Goal: Use online tool/utility: Utilize a website feature to perform a specific function

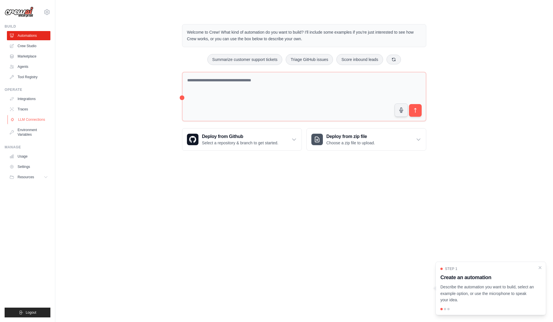
click at [18, 124] on link "LLM Connections" at bounding box center [28, 119] width 43 height 9
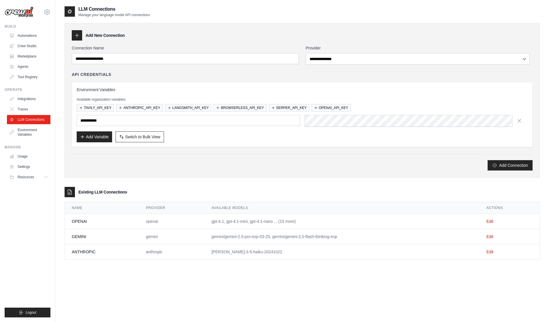
click at [492, 244] on td "Edit" at bounding box center [509, 236] width 60 height 15
click at [491, 239] on link "Edit" at bounding box center [489, 237] width 7 height 5
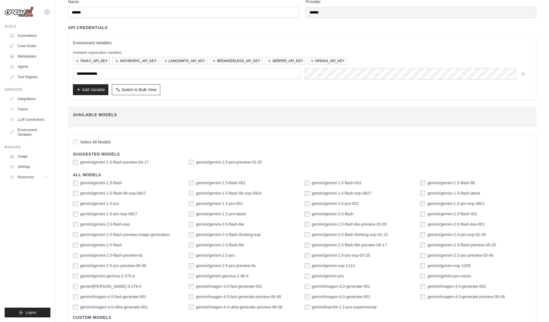
scroll to position [102, 0]
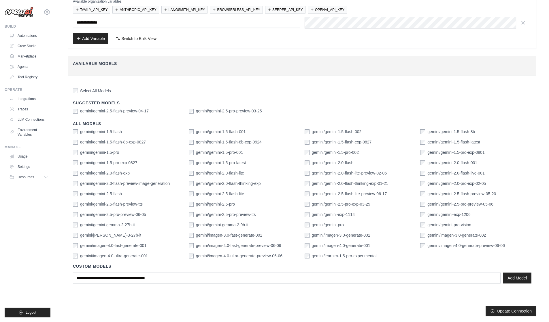
click at [96, 108] on label "gemini/gemini-2.5-flash-preview-04-17" at bounding box center [114, 111] width 69 height 6
click at [83, 108] on div "gemini/gemini-2.5-flash-preview-04-17" at bounding box center [111, 111] width 76 height 6
click at [508, 314] on div "Update Connection" at bounding box center [302, 308] width 468 height 16
click at [506, 316] on button "Update Connection" at bounding box center [510, 311] width 51 height 10
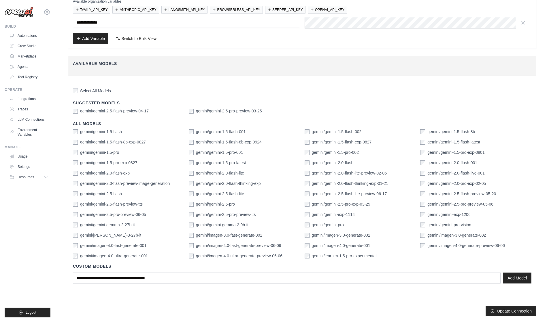
scroll to position [0, 0]
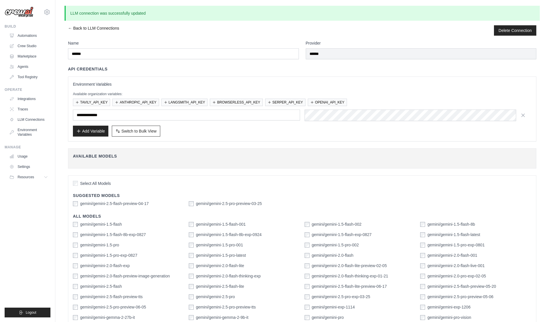
click at [75, 31] on link "← Back to LLM Connections" at bounding box center [93, 30] width 51 height 10
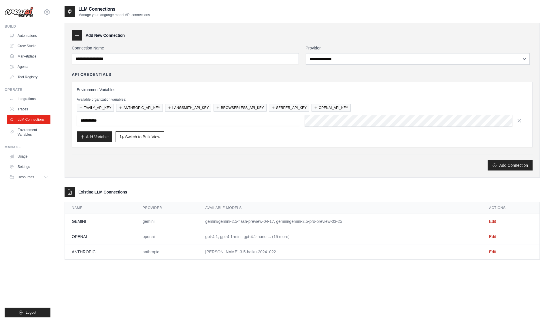
click at [487, 244] on td "Edit" at bounding box center [510, 236] width 57 height 15
click at [491, 239] on link "Edit" at bounding box center [492, 237] width 7 height 5
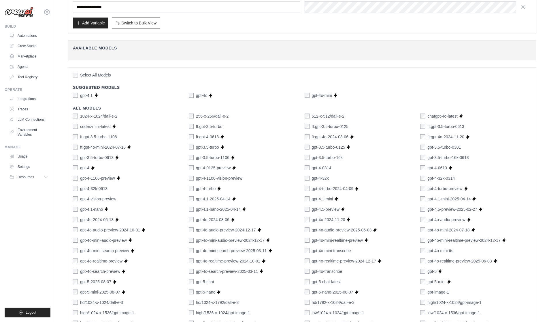
scroll to position [125, 0]
click at [311, 211] on div "gpt-4.5-preview" at bounding box center [321, 209] width 35 height 6
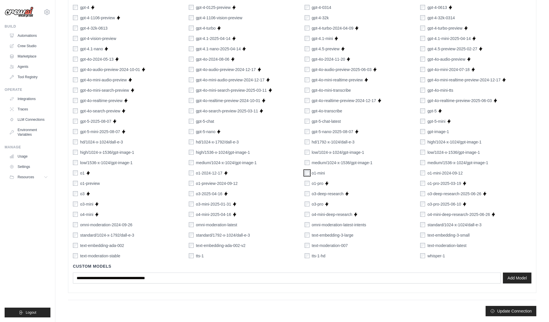
scroll to position [320, 0]
click at [76, 197] on div "Select All Models Suggested Models gpt-4.1 Supports Crew Studio gpt-4o Supports…" at bounding box center [302, 100] width 468 height 387
click at [320, 202] on label "o3-pro" at bounding box center [318, 205] width 12 height 6
click at [513, 313] on button "Update Connection" at bounding box center [510, 311] width 51 height 10
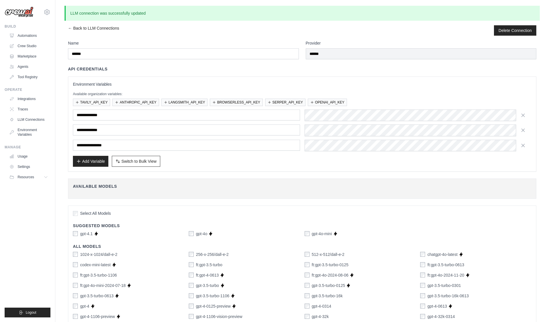
click at [71, 33] on div "← Back to LLM Connections Delete Connection Name ****** Provider ****** API Cre…" at bounding box center [301, 320] width 475 height 591
click at [76, 28] on link "← Back to LLM Connections" at bounding box center [93, 30] width 51 height 10
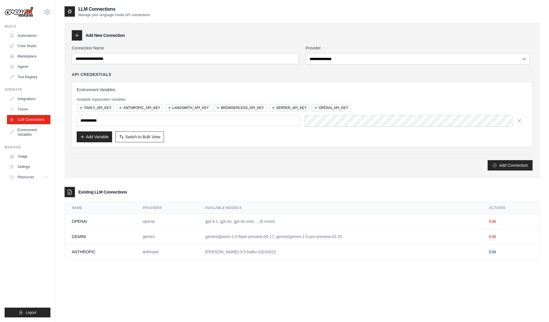
click at [491, 255] on link "Edit" at bounding box center [492, 252] width 7 height 5
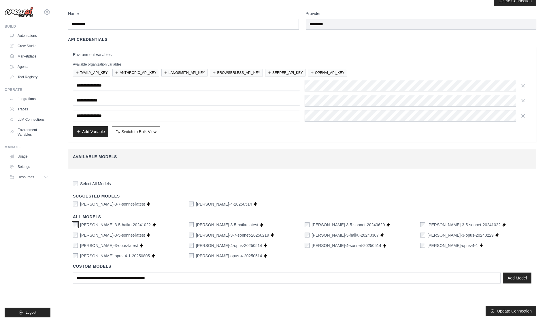
scroll to position [33, 0]
click at [499, 308] on button "Update Connection" at bounding box center [510, 311] width 51 height 10
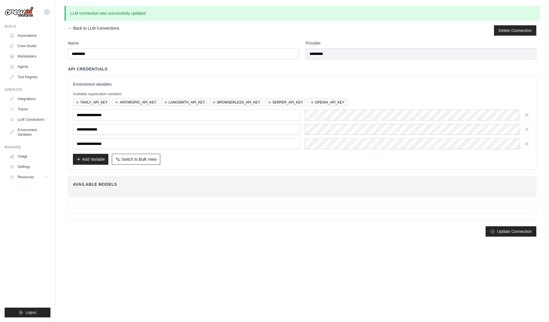
scroll to position [0, 0]
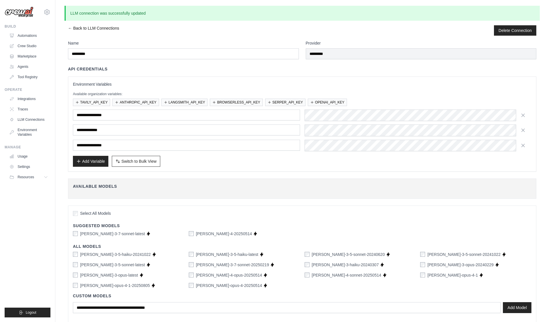
click at [73, 31] on link "← Back to LLM Connections" at bounding box center [93, 30] width 51 height 10
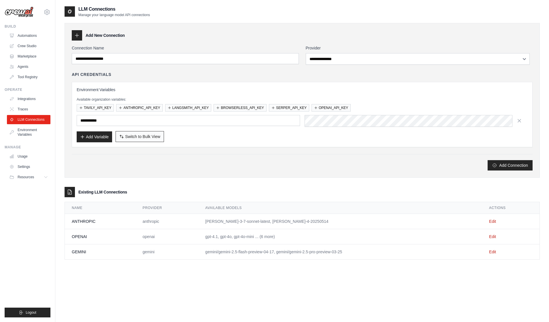
click at [160, 140] on span "Switch to Bulk View" at bounding box center [142, 137] width 35 height 6
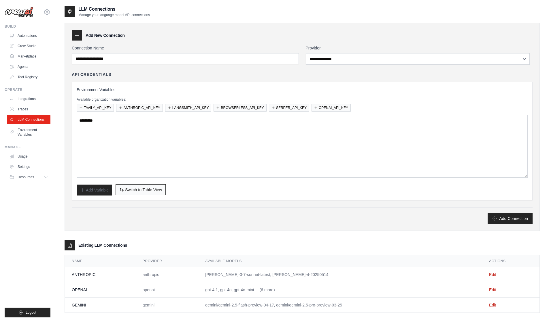
click at [160, 193] on span "Switch to Table View" at bounding box center [143, 190] width 37 height 6
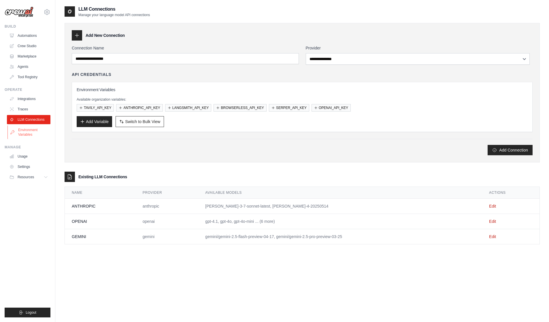
click at [35, 138] on link "Environment Variables" at bounding box center [28, 133] width 43 height 14
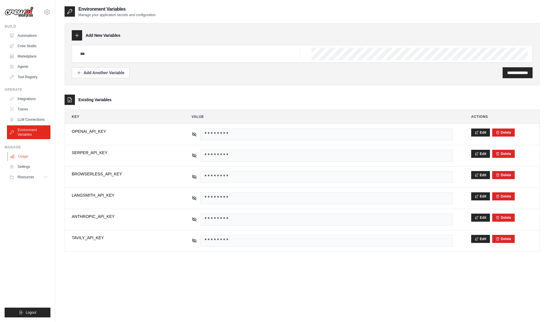
click at [34, 161] on link "Usage" at bounding box center [28, 156] width 43 height 9
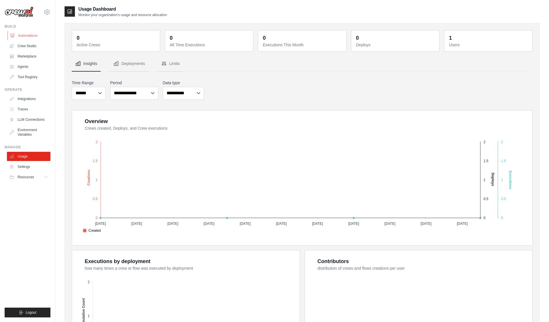
click at [24, 33] on link "Automations" at bounding box center [28, 35] width 43 height 9
click at [25, 51] on link "Crew Studio" at bounding box center [28, 45] width 43 height 9
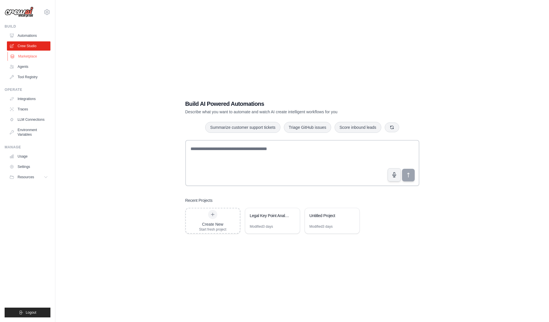
click at [31, 61] on link "Marketplace" at bounding box center [28, 56] width 43 height 9
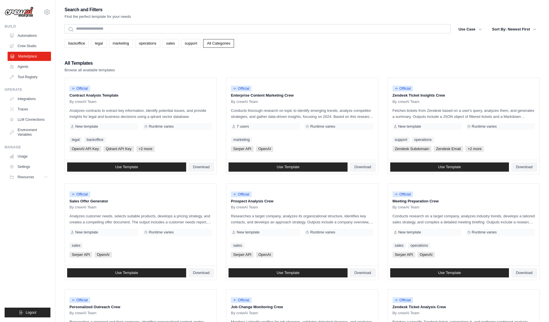
click at [21, 56] on link "Marketplace" at bounding box center [28, 56] width 43 height 9
click at [137, 58] on div "Search and Filters Find the perfect template for your needs Search Use Case bac…" at bounding box center [301, 263] width 475 height 515
click at [31, 71] on link "Agents" at bounding box center [28, 66] width 43 height 9
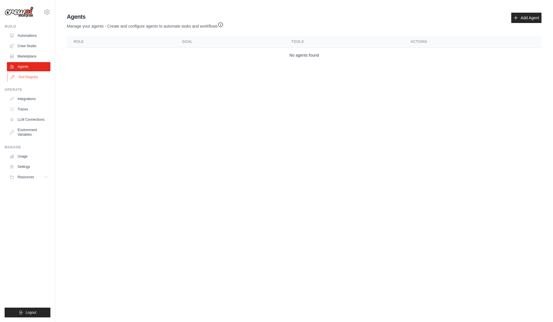
click at [35, 82] on link "Tool Registry" at bounding box center [28, 77] width 43 height 9
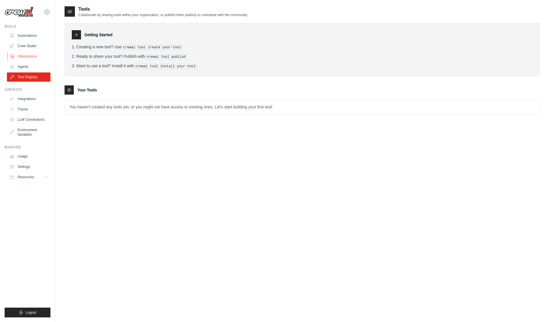
click at [23, 57] on link "Marketplace" at bounding box center [28, 56] width 43 height 9
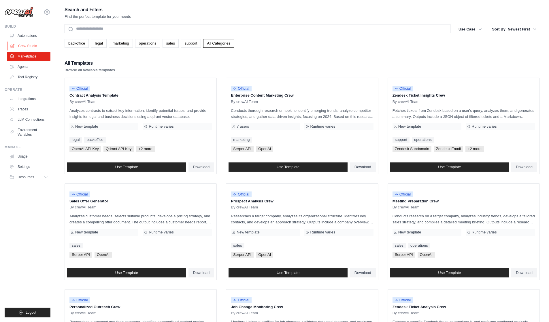
click at [34, 47] on link "Crew Studio" at bounding box center [28, 45] width 43 height 9
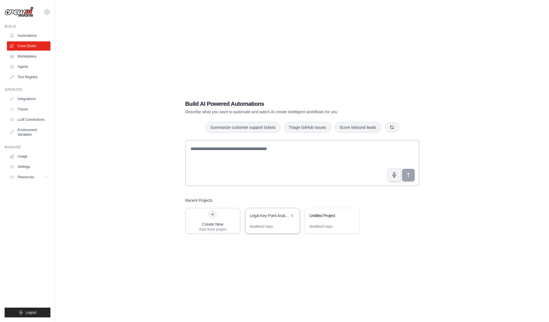
click at [278, 219] on div "Legal Key Point Analysis (KPA) MVP" at bounding box center [269, 216] width 39 height 6
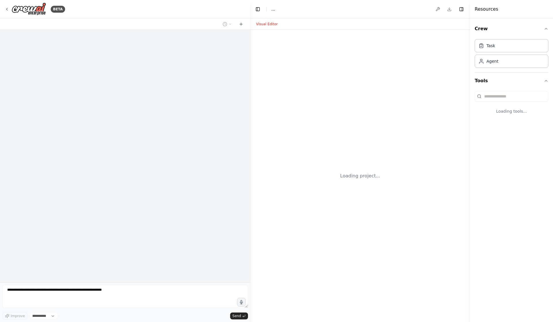
select select "****"
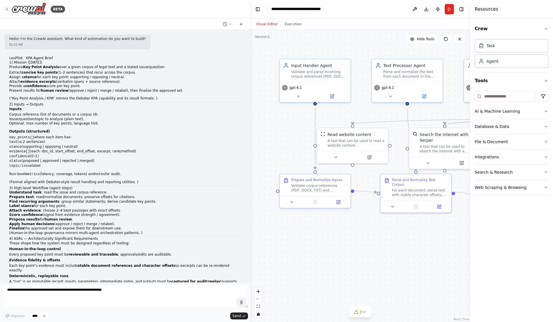
click at [3, 57] on div "Hello! I'm the CrewAI assistant. What kind of automation do you want to build? …" at bounding box center [125, 156] width 250 height 253
click at [22, 61] on h1 "LexPilot · KPA Agent Brief" at bounding box center [125, 58] width 232 height 5
drag, startPoint x: 12, startPoint y: 58, endPoint x: 71, endPoint y: 102, distance: 73.9
click at [142, 158] on div "LexPilot · KPA Agent Brief 1) Mission (today) Produce Key Point Analysis over a…" at bounding box center [125, 288] width 241 height 468
click at [31, 65] on h2 "1) Mission (today)" at bounding box center [125, 62] width 232 height 5
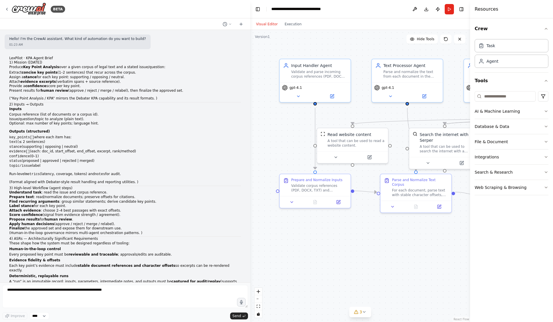
click at [10, 60] on h1 "LexPilot · KPA Agent Brief" at bounding box center [125, 58] width 232 height 5
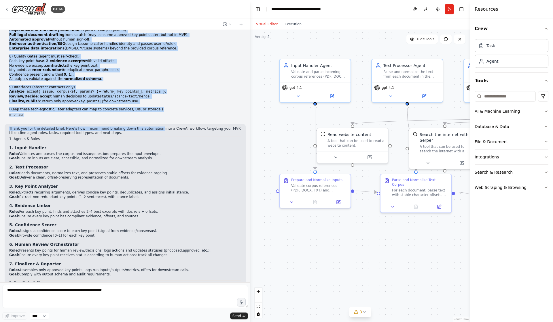
scroll to position [355, 0]
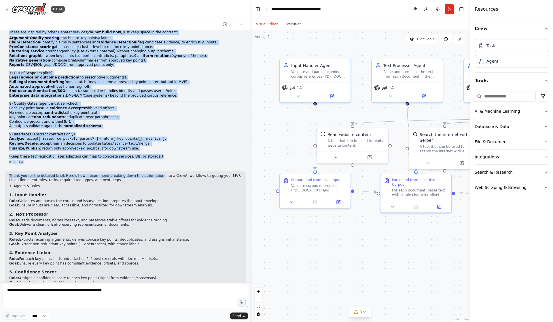
drag, startPoint x: 8, startPoint y: 56, endPoint x: 193, endPoint y: 175, distance: 219.6
click at [193, 175] on div "Hello! I'm the CrewAI assistant. What kind of automation do you want to build? …" at bounding box center [125, 156] width 250 height 253
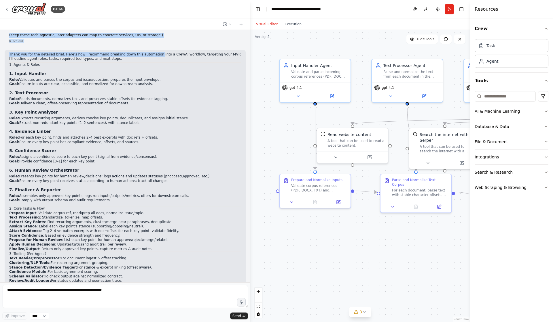
scroll to position [480, 0]
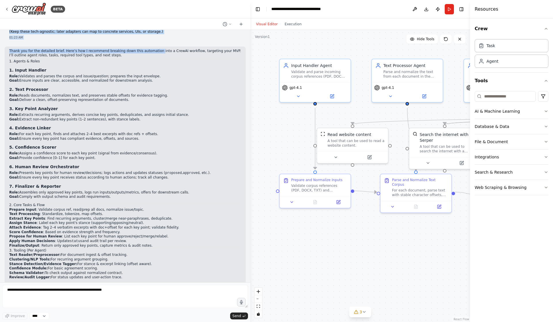
copy div "LexPilot · KPA Agent Brief 1) Mission (today) Produce Key Point Analysis over a…"
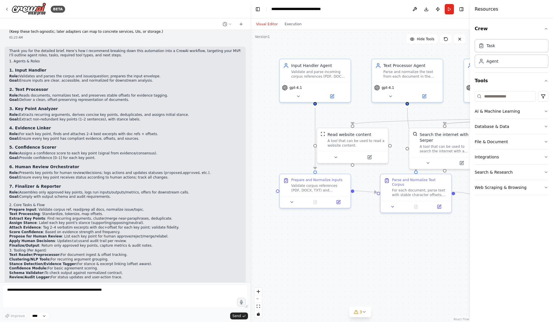
click at [4, 6] on div "BETA" at bounding box center [125, 9] width 250 height 18
click at [11, 12] on div "BETA" at bounding box center [35, 9] width 60 height 13
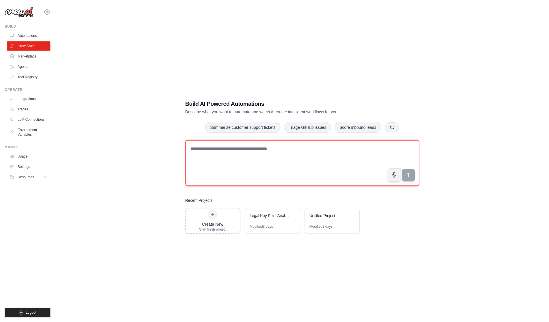
click at [250, 165] on textarea at bounding box center [302, 163] width 234 height 46
paste textarea "**********"
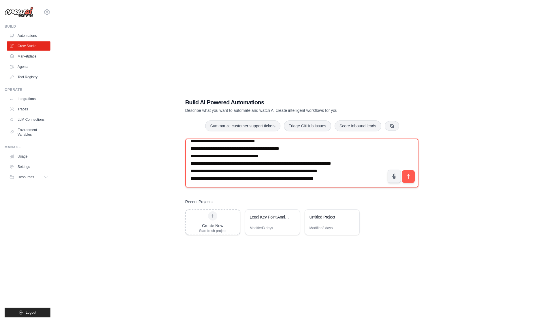
scroll to position [972, 0]
type textarea "**********"
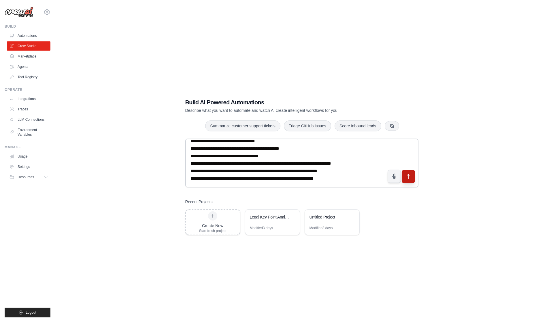
click at [406, 180] on button "submit" at bounding box center [407, 176] width 13 height 13
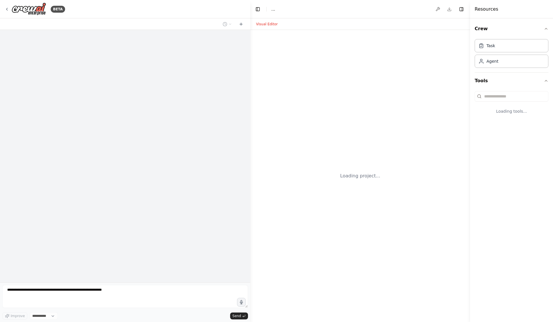
select select "****"
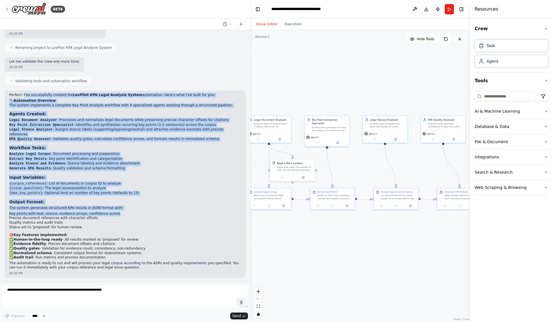
scroll to position [759, 0]
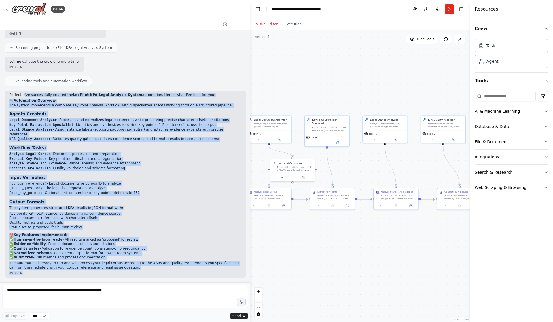
drag, startPoint x: 24, startPoint y: 84, endPoint x: 205, endPoint y: 270, distance: 259.2
click at [205, 270] on div "Perfect! I've successfully created the LexPilot KPA Legal Analysis System autom…" at bounding box center [125, 184] width 241 height 187
copy div "'ve successfully created the LexPilot KPA Legal Analysis System automation. Her…"
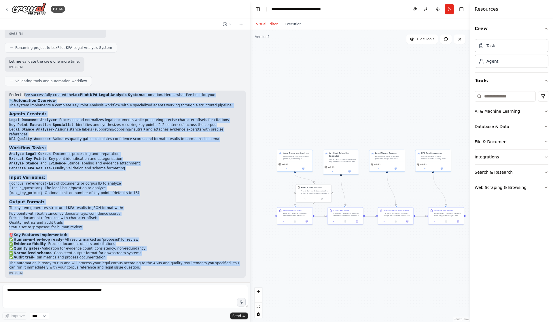
click at [152, 221] on li "Quality metrics and audit trails" at bounding box center [125, 223] width 232 height 5
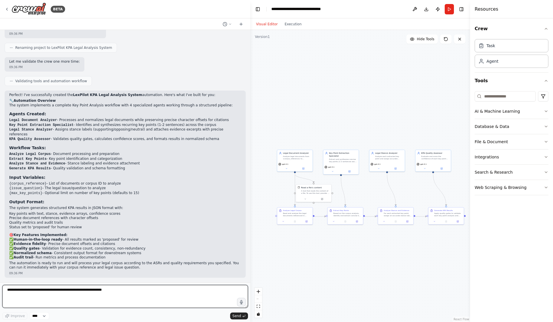
click at [97, 291] on textarea at bounding box center [125, 296] width 246 height 23
paste textarea "**********"
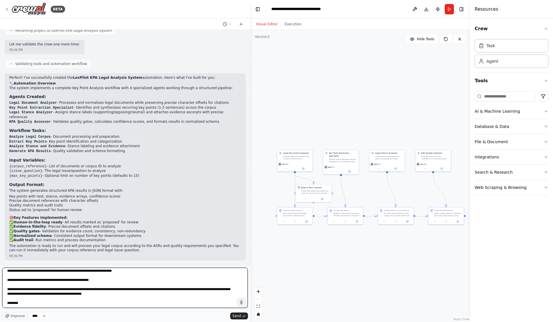
drag, startPoint x: 247, startPoint y: 306, endPoint x: 246, endPoint y: 323, distance: 17.3
click at [246, 322] on html "BETA LexPilot · KPA Agent Brief Mission (today) Produce Key Point Analysis over…" at bounding box center [276, 161] width 553 height 322
click at [246, 307] on textarea at bounding box center [124, 288] width 245 height 40
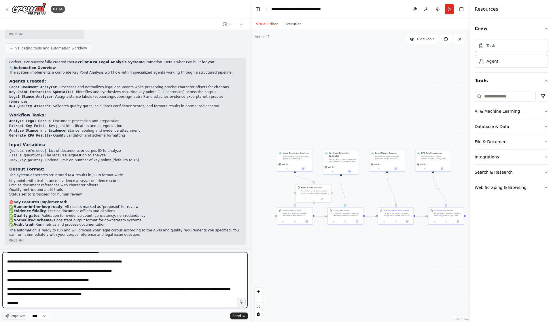
drag, startPoint x: 246, startPoint y: 307, endPoint x: 276, endPoint y: 323, distance: 33.7
click at [276, 322] on html "BETA LexPilot · KPA Agent Brief Mission (today) Produce Key Point Analysis over…" at bounding box center [276, 161] width 553 height 322
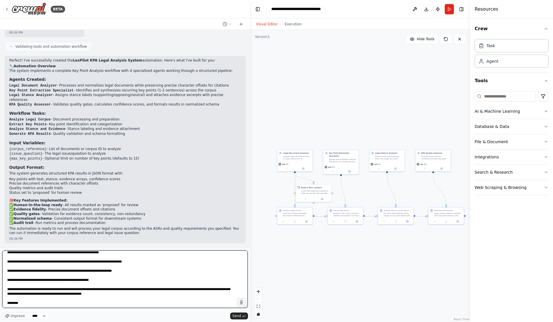
drag, startPoint x: 245, startPoint y: 306, endPoint x: 272, endPoint y: 320, distance: 30.8
click at [274, 322] on div "BETA LexPilot · KPA Agent Brief Mission (today) Produce Key Point Analysis over…" at bounding box center [276, 161] width 553 height 322
drag, startPoint x: 246, startPoint y: 305, endPoint x: 257, endPoint y: 323, distance: 20.8
click at [257, 322] on html "BETA LexPilot · KPA Agent Brief Mission (today) Produce Key Point Analysis over…" at bounding box center [276, 161] width 553 height 322
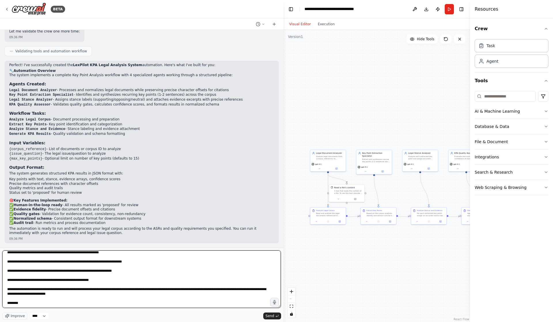
scroll to position [756, 0]
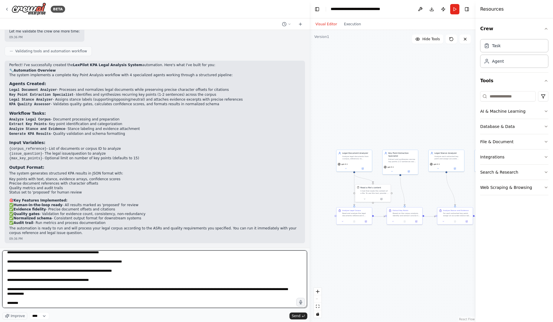
drag, startPoint x: 248, startPoint y: 307, endPoint x: 323, endPoint y: 318, distance: 75.9
click at [335, 322] on div "BETA LexPilot · KPA Agent Brief Mission (today) Produce Key Point Analysis over…" at bounding box center [276, 161] width 553 height 322
click at [36, 301] on textarea at bounding box center [154, 280] width 305 height 58
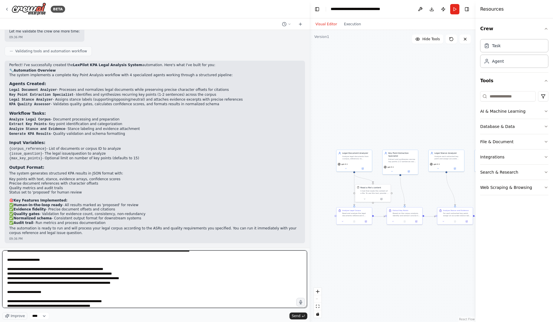
scroll to position [15, 0]
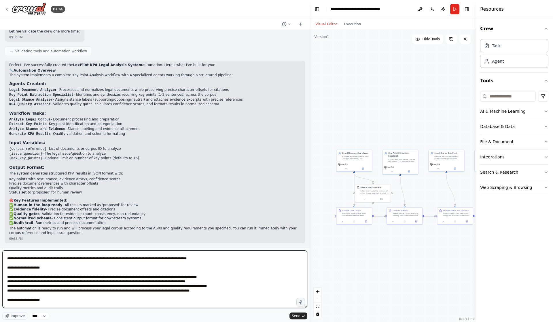
click at [199, 286] on textarea at bounding box center [154, 280] width 305 height 58
paste textarea "**********"
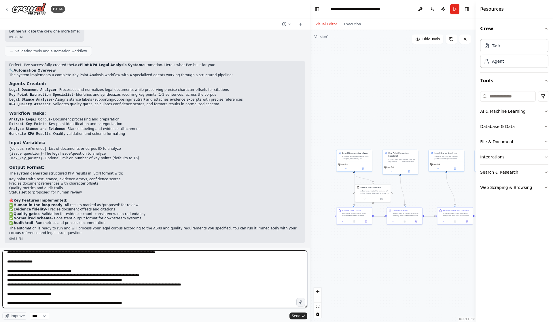
scroll to position [423, 0]
click at [164, 297] on textarea at bounding box center [154, 280] width 305 height 58
type textarea "**********"
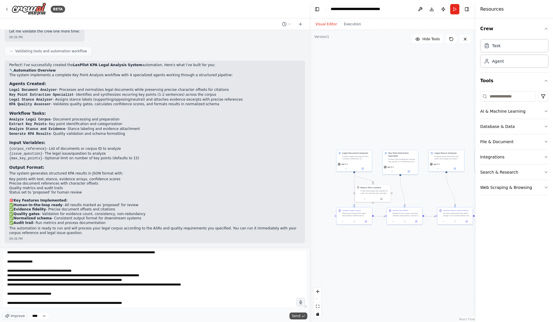
click at [296, 315] on span "Send" at bounding box center [296, 316] width 9 height 5
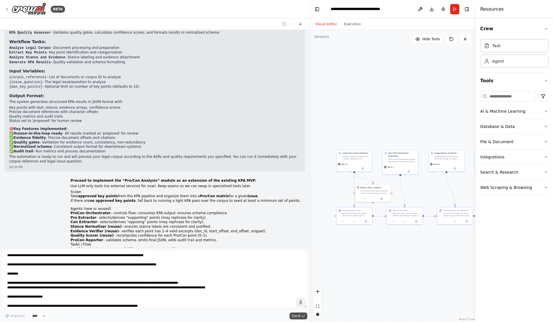
scroll to position [1189, 0]
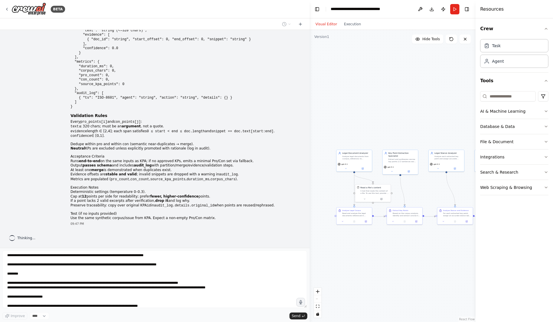
click at [310, 52] on div ".deletable-edge-delete-btn { width: 20px; height: 20px; border: 0px solid #ffff…" at bounding box center [393, 176] width 166 height 293
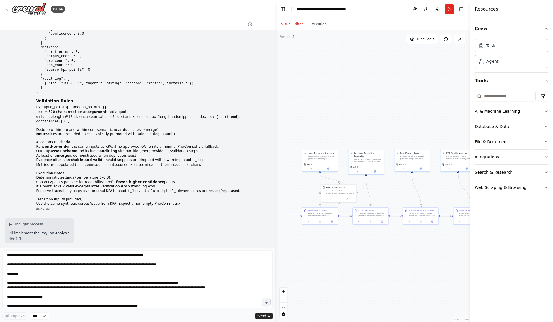
scroll to position [1265, 0]
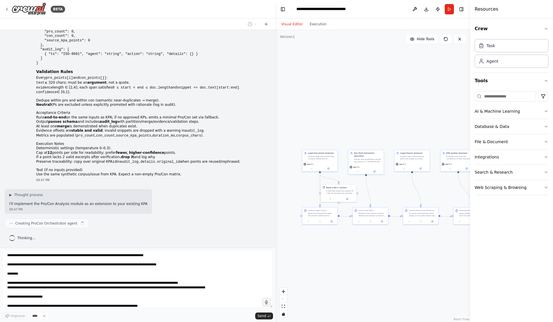
drag, startPoint x: 310, startPoint y: 52, endPoint x: 33, endPoint y: 125, distance: 285.8
click at [33, 125] on div "BETA LexPilot · KPA Agent Brief Mission (today) Produce Key Point Analysis over…" at bounding box center [137, 161] width 275 height 322
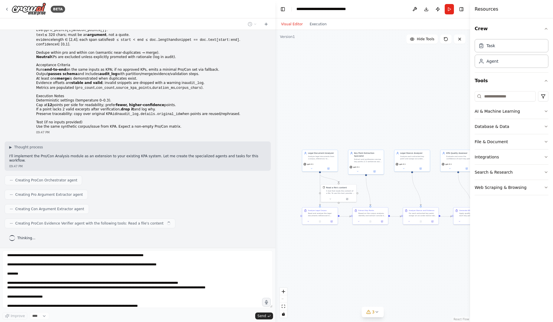
scroll to position [1310, 0]
click at [369, 313] on icon at bounding box center [368, 312] width 5 height 5
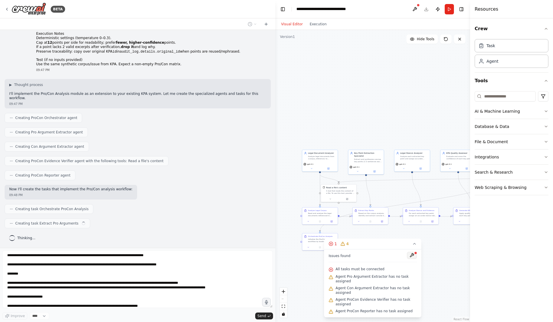
scroll to position [1377, 0]
click at [413, 264] on button at bounding box center [412, 267] width 10 height 7
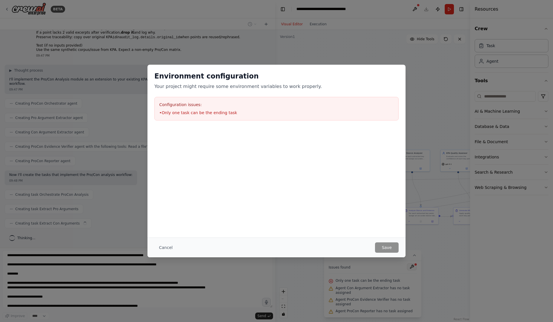
scroll to position [1392, 0]
click at [154, 252] on button "Cancel" at bounding box center [165, 248] width 23 height 10
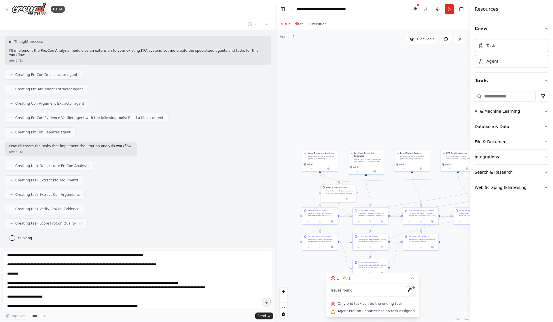
scroll to position [1422, 0]
click at [424, 93] on div ".deletable-edge-delete-btn { width: 20px; height: 20px; border: 0px solid #ffff…" at bounding box center [372, 176] width 195 height 293
click at [457, 10] on button "Toggle Right Sidebar" at bounding box center [461, 9] width 8 height 8
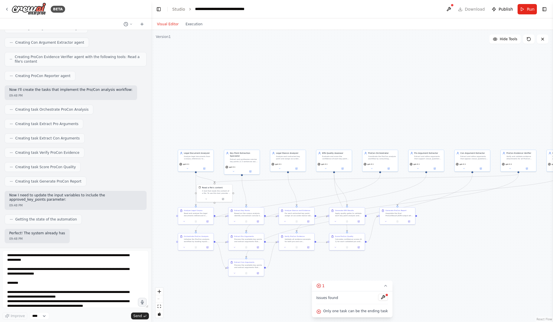
scroll to position [1796, 0]
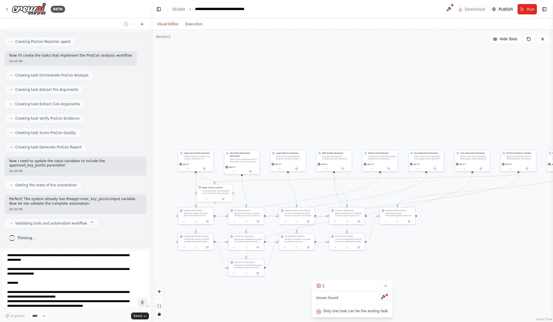
drag, startPoint x: 274, startPoint y: 139, endPoint x: 151, endPoint y: 137, distance: 122.4
click at [151, 137] on div "BETA LexPilot · KPA Agent Brief Mission (today) Produce Key Point Analysis over…" at bounding box center [276, 161] width 553 height 322
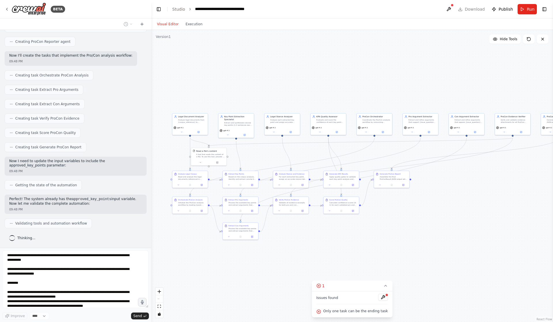
drag, startPoint x: 238, startPoint y: 131, endPoint x: 230, endPoint y: 88, distance: 43.7
click at [231, 91] on div ".deletable-edge-delete-btn { width: 20px; height: 20px; border: 0px solid #ffff…" at bounding box center [352, 176] width 402 height 293
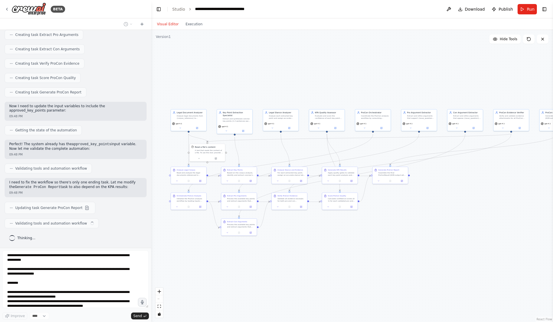
scroll to position [1855, 0]
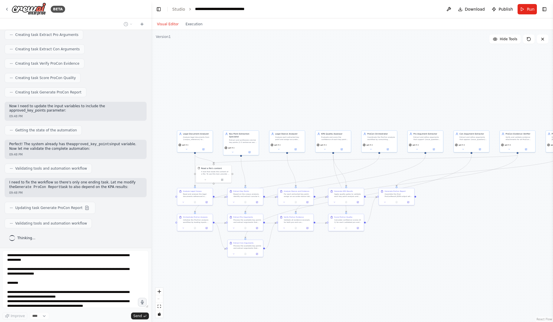
drag, startPoint x: 512, startPoint y: 189, endPoint x: 517, endPoint y: 210, distance: 22.1
click at [517, 210] on div ".deletable-edge-delete-btn { width: 20px; height: 20px; border: 0px solid #ffff…" at bounding box center [352, 176] width 402 height 293
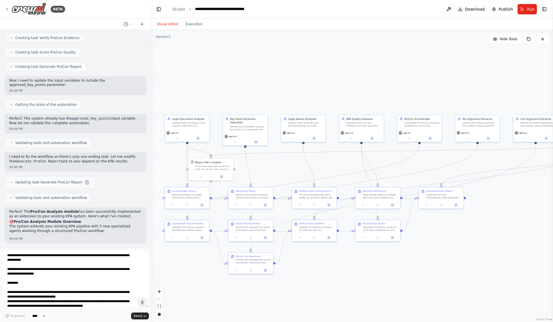
click at [165, 91] on div ".deletable-edge-delete-btn { width: 20px; height: 20px; border: 0px solid #ffff…" at bounding box center [352, 176] width 402 height 293
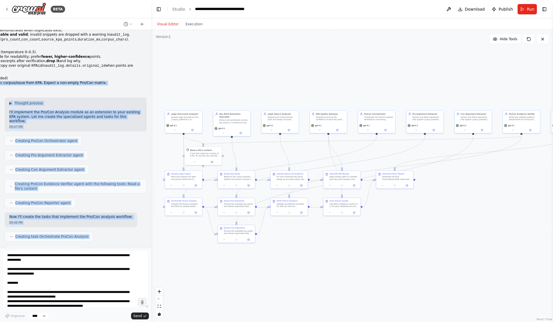
scroll to position [1508, 0]
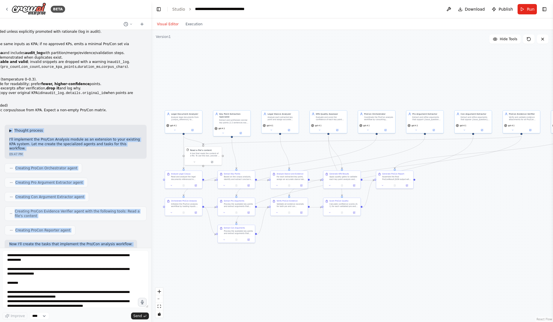
drag, startPoint x: 39, startPoint y: 244, endPoint x: 10, endPoint y: 215, distance: 41.3
click at [10, 215] on div "LexPilot · KPA Agent Brief Mission (today) Produce Key Point Analysis over a gi…" at bounding box center [75, 139] width 151 height 218
click at [38, 133] on span "Thought process" at bounding box center [28, 130] width 29 height 5
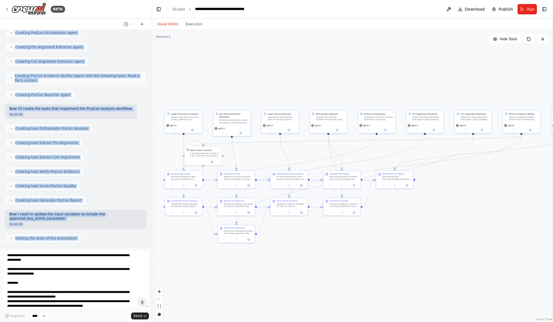
scroll to position [1787, 0]
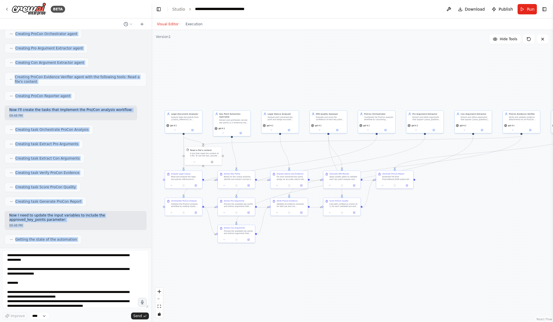
click at [12, 48] on circle at bounding box center [11, 48] width 0 height 0
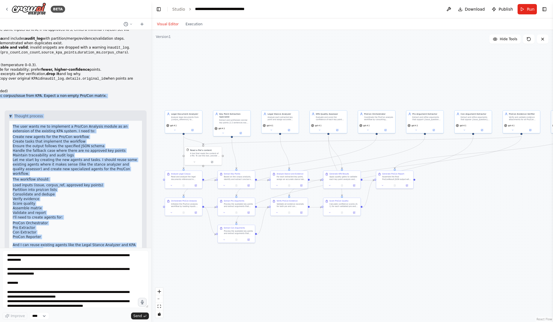
scroll to position [1530, 0]
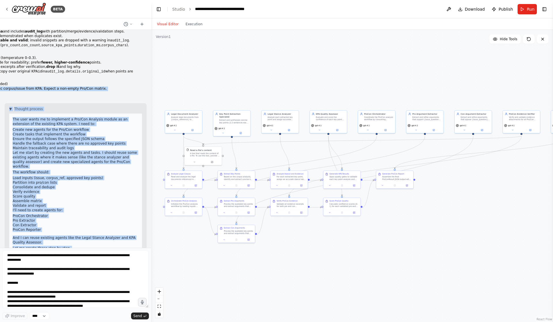
drag, startPoint x: 47, startPoint y: 236, endPoint x: 20, endPoint y: 159, distance: 82.0
click at [20, 159] on div "LexPilot · KPA Agent Brief Mission (today) Produce Key Point Analysis over a gi…" at bounding box center [75, 139] width 151 height 218
copy div "Test (if no inputs provided) Use the same synthetic corpus/issue from KPA. Expe…"
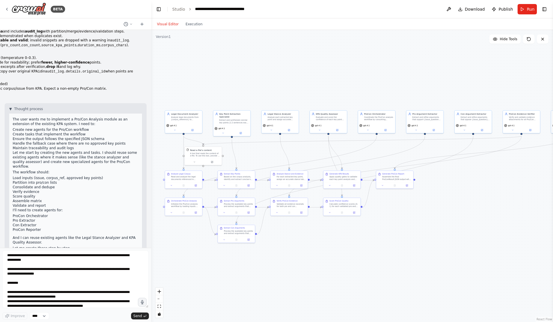
click at [81, 91] on p "Use the same synthetic corpus/issue from KPA. Expect a non‑empty Pro/Con matrix." at bounding box center [51, 89] width 181 height 5
drag, startPoint x: 81, startPoint y: 170, endPoint x: 87, endPoint y: 173, distance: 7.0
click at [87, 91] on p "Use the same synthetic corpus/issue from KPA. Expect a non‑empty Pro/Con matrix." at bounding box center [51, 89] width 181 height 5
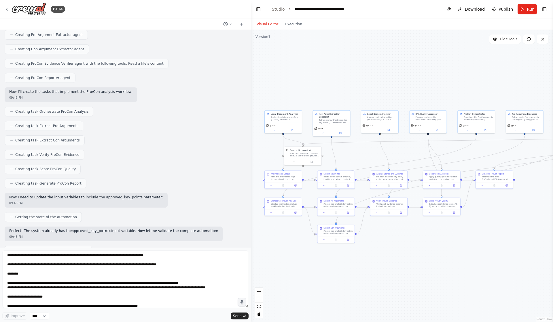
scroll to position [1282, 0]
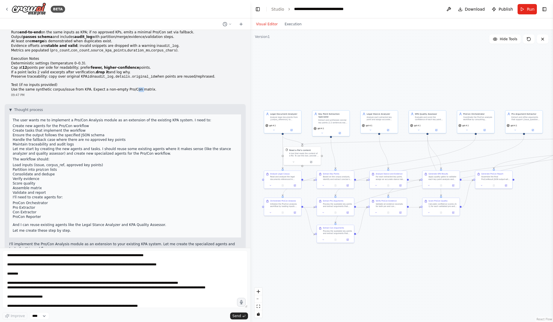
drag, startPoint x: 149, startPoint y: 149, endPoint x: 183, endPoint y: 189, distance: 51.9
click at [249, 187] on div "BETA LexPilot · KPA Agent Brief Mission (today) Produce Key Point Analysis over…" at bounding box center [276, 161] width 553 height 322
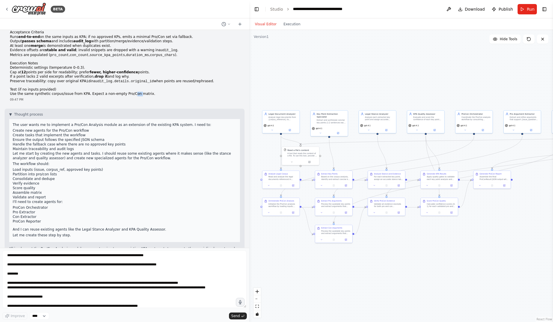
click at [390, 54] on div ".deletable-edge-delete-btn { width: 20px; height: 20px; border: 0px solid #ffff…" at bounding box center [401, 176] width 304 height 293
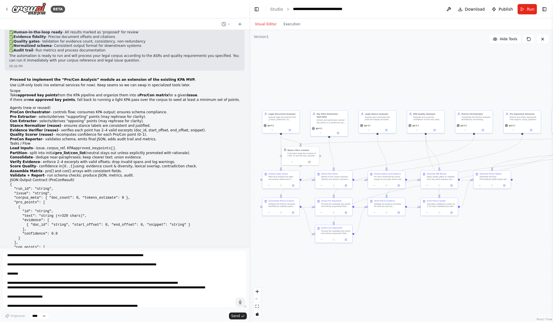
scroll to position [936, 0]
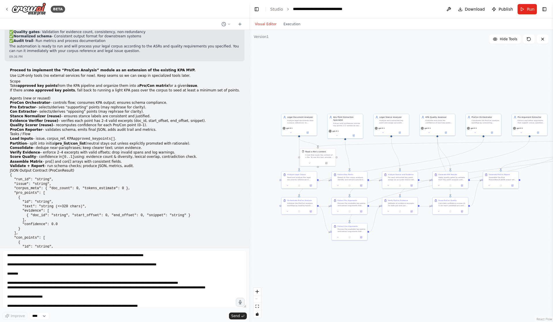
drag, startPoint x: 428, startPoint y: 158, endPoint x: 436, endPoint y: 159, distance: 7.9
click at [436, 159] on div ".deletable-edge-delete-btn { width: 20px; height: 20px; border: 0px solid #ffff…" at bounding box center [401, 176] width 304 height 293
click at [470, 10] on span "Download" at bounding box center [475, 9] width 20 height 6
click at [527, 41] on icon at bounding box center [528, 39] width 5 height 5
click at [525, 44] on button at bounding box center [529, 39] width 12 height 9
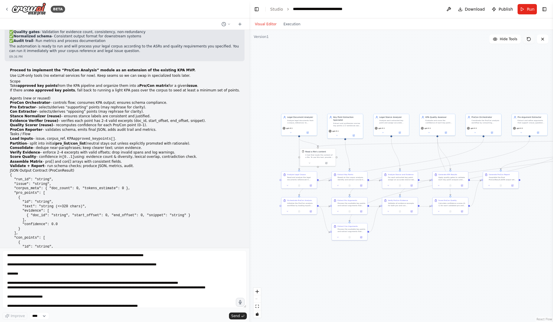
click at [527, 41] on icon at bounding box center [528, 38] width 3 height 3
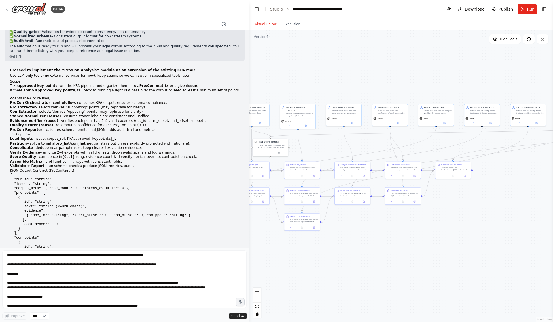
drag, startPoint x: 351, startPoint y: 85, endPoint x: 304, endPoint y: 75, distance: 48.5
click at [304, 75] on div ".deletable-edge-delete-btn { width: 20px; height: 20px; border: 0px solid #ffff…" at bounding box center [401, 176] width 304 height 293
click at [475, 262] on div ".deletable-edge-delete-btn { width: 20px; height: 20px; border: 0px solid #ffff…" at bounding box center [401, 176] width 304 height 293
click at [258, 295] on button "zoom in" at bounding box center [256, 291] width 7 height 7
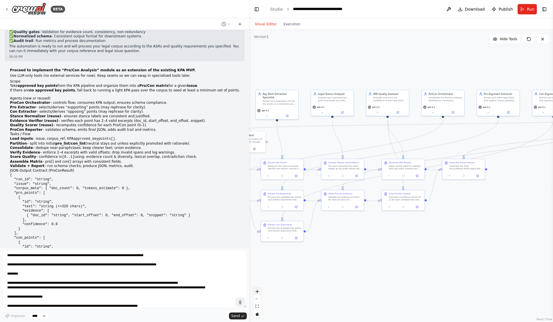
click at [258, 295] on button "zoom in" at bounding box center [256, 291] width 7 height 7
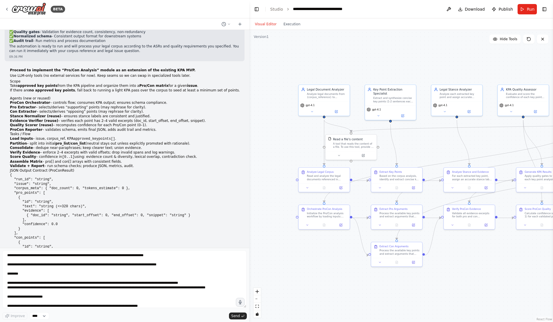
drag, startPoint x: 358, startPoint y: 282, endPoint x: 496, endPoint y: 294, distance: 138.7
click at [496, 294] on div ".deletable-edge-delete-btn { width: 20px; height: 20px; border: 0px solid #ffff…" at bounding box center [401, 176] width 304 height 293
click at [530, 41] on icon at bounding box center [528, 39] width 5 height 5
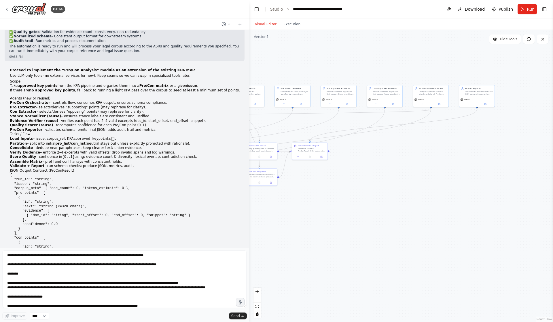
drag, startPoint x: 440, startPoint y: 287, endPoint x: 186, endPoint y: 291, distance: 253.7
click at [186, 291] on div "BETA LexPilot · KPA Agent Brief Mission (today) Produce Key Point Analysis over…" at bounding box center [276, 161] width 553 height 322
click at [531, 42] on button at bounding box center [529, 39] width 12 height 9
click at [530, 42] on button at bounding box center [529, 39] width 12 height 9
click at [528, 41] on icon at bounding box center [528, 39] width 5 height 5
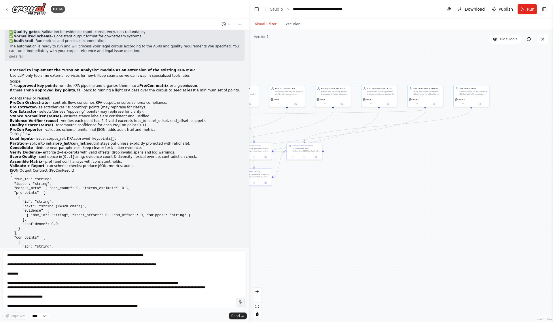
click at [528, 41] on icon at bounding box center [528, 39] width 5 height 5
click at [79, 132] on li "ProCon Reporter – validates schema, emits final JSON, adds audit trail and metr…" at bounding box center [125, 130] width 230 height 5
click at [509, 256] on div ".deletable-edge-delete-btn { width: 20px; height: 20px; border: 0px solid #ffff…" at bounding box center [401, 176] width 304 height 293
click at [542, 41] on icon at bounding box center [542, 39] width 5 height 5
click at [545, 42] on button at bounding box center [543, 39] width 12 height 9
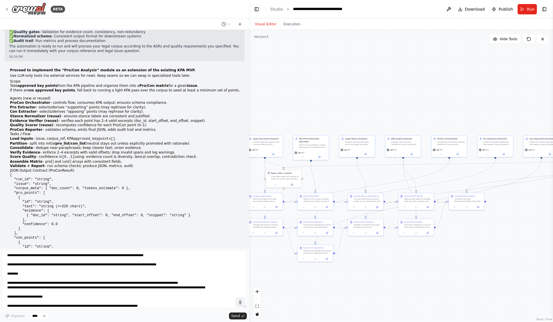
drag, startPoint x: 333, startPoint y: 175, endPoint x: 507, endPoint y: 167, distance: 174.4
click at [498, 206] on div ".deletable-edge-delete-btn { width: 20px; height: 20px; border: 0px solid #ffff…" at bounding box center [401, 176] width 304 height 293
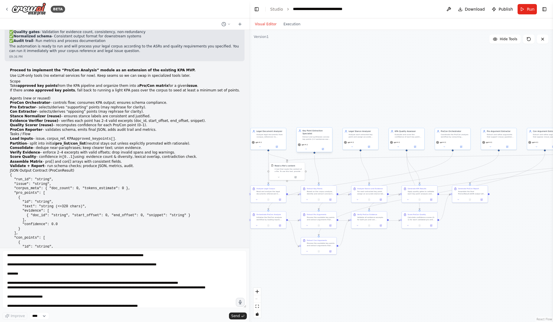
click at [305, 141] on div "Extract and synthesize concise key points (1-2 sentences each) that recur acros…" at bounding box center [316, 138] width 28 height 5
click at [546, 43] on button at bounding box center [543, 39] width 12 height 9
click at [543, 40] on icon at bounding box center [542, 39] width 5 height 5
click at [284, 25] on button "Execution" at bounding box center [292, 24] width 24 height 7
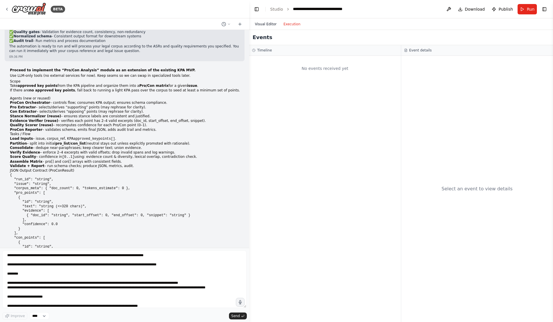
click at [276, 25] on button "Visual Editor" at bounding box center [265, 24] width 29 height 7
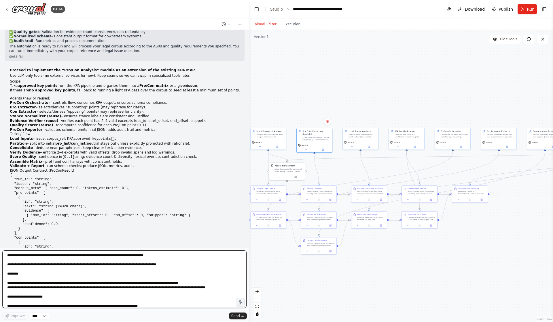
click at [51, 265] on textarea at bounding box center [124, 280] width 244 height 58
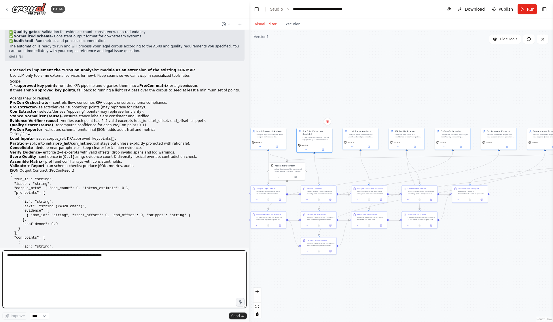
paste textarea "**********"
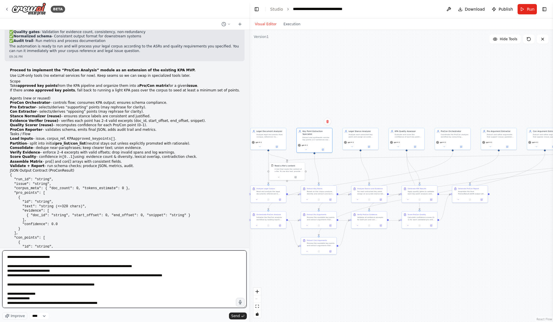
scroll to position [310, 0]
type textarea "**********"
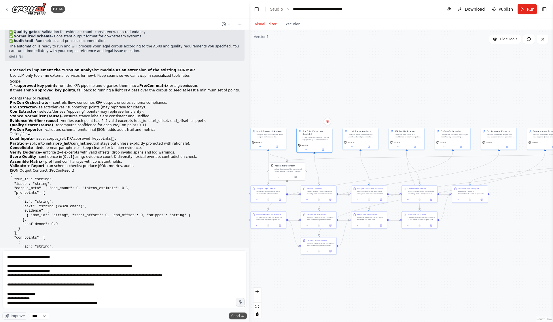
click at [236, 318] on span "Send" at bounding box center [235, 316] width 9 height 5
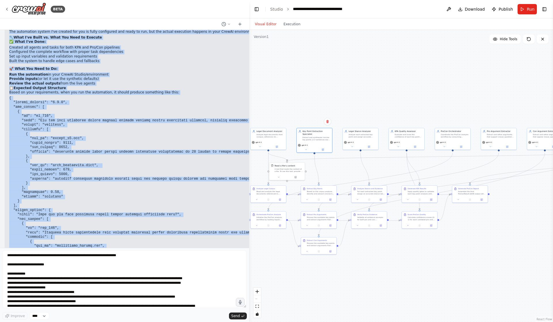
scroll to position [2416, 0]
drag, startPoint x: 29, startPoint y: 239, endPoint x: 7, endPoint y: 51, distance: 188.7
click at [7, 51] on div "LexPilot · KPA Agent Brief Mission (today) Produce Key Point Analysis over a gi…" at bounding box center [124, 139] width 249 height 218
copy div "Acceptance checks (you run them and report pass/fail) ✅ pro[] and/or con[] non‑…"
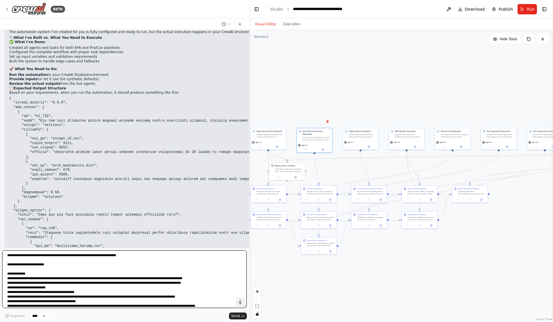
click at [183, 271] on textarea at bounding box center [124, 280] width 244 height 58
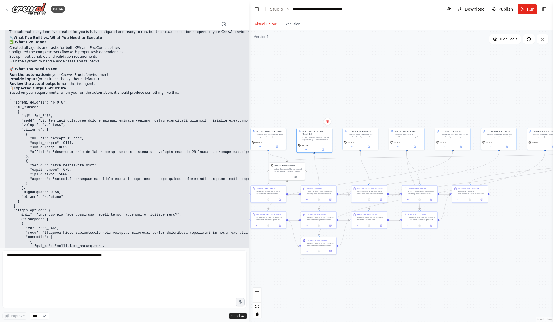
click at [387, 71] on div ".deletable-edge-delete-btn { width: 20px; height: 20px; border: 0px solid #ffff…" at bounding box center [401, 176] width 304 height 293
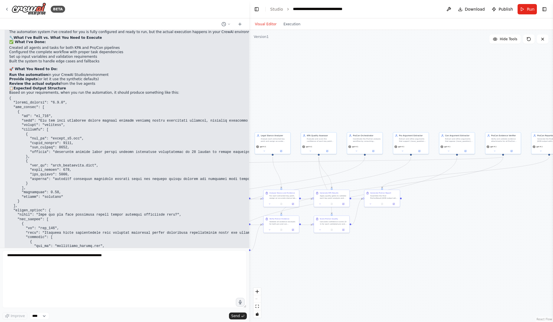
drag, startPoint x: 414, startPoint y: 268, endPoint x: 334, endPoint y: 263, distance: 80.2
click at [327, 272] on div ".deletable-edge-delete-btn { width: 20px; height: 20px; border: 0px solid #ffff…" at bounding box center [401, 176] width 304 height 293
drag, startPoint x: 484, startPoint y: 239, endPoint x: 552, endPoint y: 213, distance: 72.6
click at [552, 213] on div "BETA LexPilot · KPA Agent Brief Mission (today) Produce Key Point Analysis over…" at bounding box center [276, 161] width 553 height 322
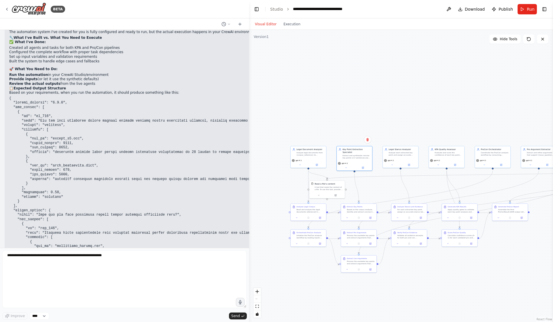
drag, startPoint x: 423, startPoint y: 239, endPoint x: 484, endPoint y: 279, distance: 72.8
click at [484, 279] on div ".deletable-edge-delete-btn { width: 20px; height: 20px; border: 0px solid #ffff…" at bounding box center [401, 176] width 304 height 293
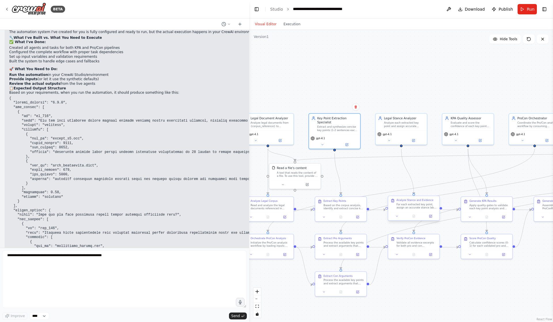
click at [413, 205] on div "For each extracted key point, assign an accurate stance label (supporting/oppos…" at bounding box center [416, 206] width 40 height 7
drag, startPoint x: 413, startPoint y: 205, endPoint x: 411, endPoint y: 175, distance: 30.0
click at [411, 175] on div "Analyze Stance and Evidence For each extracted key point, assign an accurate st…" at bounding box center [416, 175] width 40 height 11
click at [400, 189] on button at bounding box center [397, 187] width 14 height 5
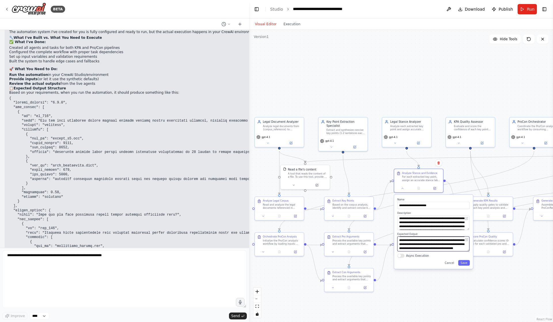
scroll to position [24, 0]
click at [503, 309] on div ".deletable-edge-delete-btn { width: 20px; height: 20px; border: 0px solid #ffff…" at bounding box center [401, 176] width 304 height 293
click at [457, 306] on div ".deletable-edge-delete-btn { width: 20px; height: 20px; border: 0px solid #ffff…" at bounding box center [401, 176] width 304 height 293
click at [411, 201] on div "**********" at bounding box center [433, 232] width 79 height 74
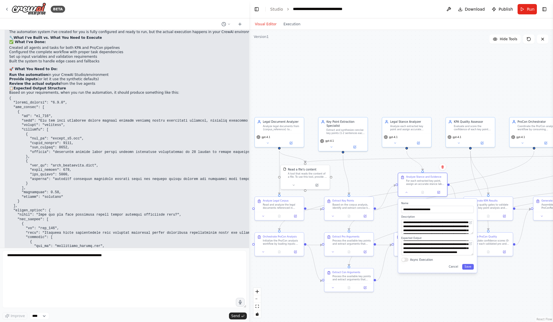
drag, startPoint x: 411, startPoint y: 201, endPoint x: 414, endPoint y: 205, distance: 5.1
click at [414, 205] on div "**********" at bounding box center [437, 236] width 79 height 74
click at [407, 196] on div at bounding box center [422, 192] width 49 height 8
drag, startPoint x: 407, startPoint y: 197, endPoint x: 405, endPoint y: 192, distance: 5.0
click at [407, 194] on button at bounding box center [407, 191] width 14 height 5
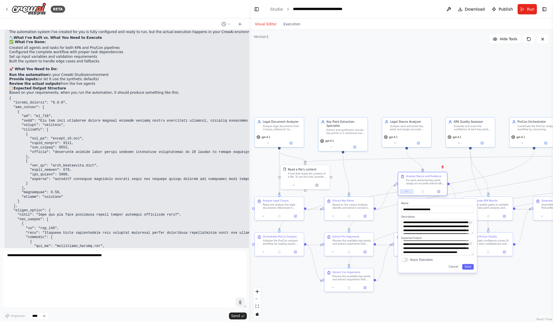
click at [405, 192] on button at bounding box center [407, 191] width 14 height 5
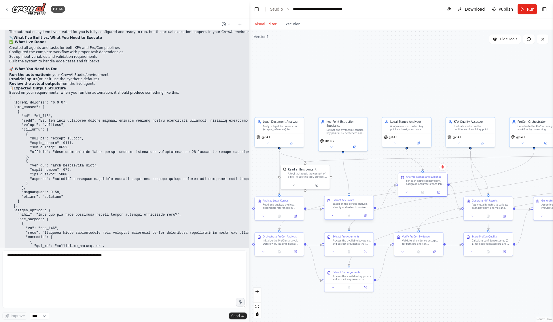
click at [344, 212] on div "Extract Key Points Based on the corpus analysis, identify and extract concise k…" at bounding box center [349, 203] width 49 height 15
click at [335, 218] on button at bounding box center [333, 215] width 14 height 5
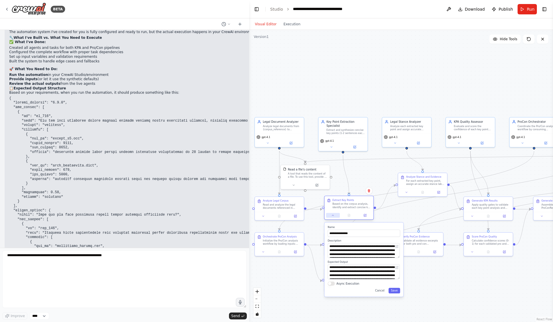
click at [335, 218] on button at bounding box center [333, 215] width 14 height 5
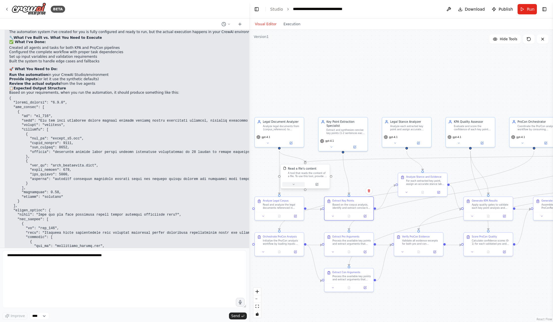
click at [294, 186] on icon at bounding box center [293, 184] width 3 height 3
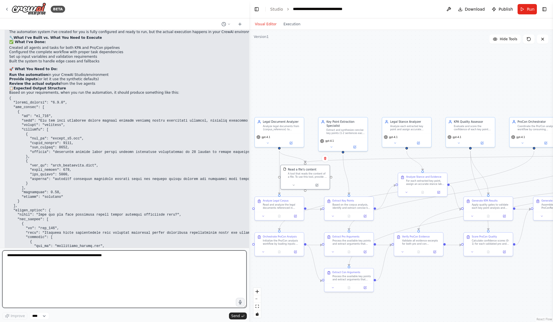
click at [54, 277] on textarea at bounding box center [124, 280] width 244 height 58
paste textarea "**********"
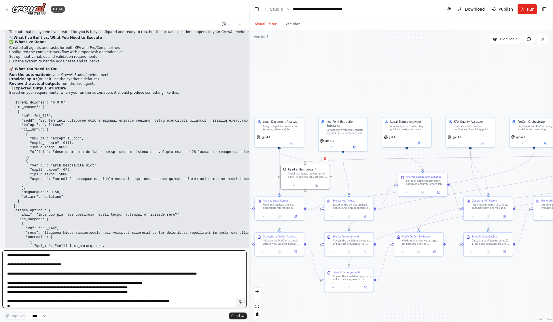
scroll to position [1155, 0]
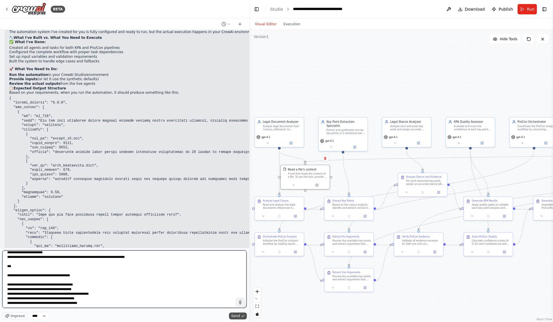
type textarea "**********"
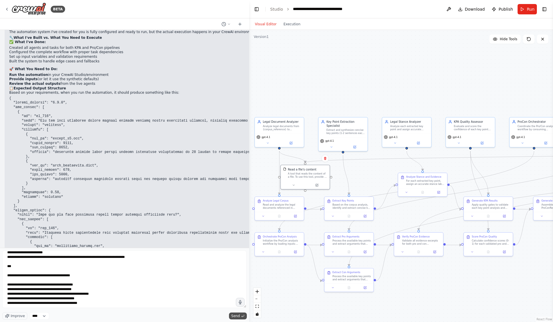
click at [238, 315] on span "Send" at bounding box center [235, 316] width 9 height 5
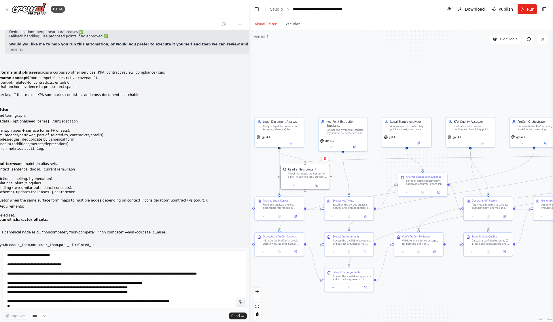
scroll to position [3965, 0]
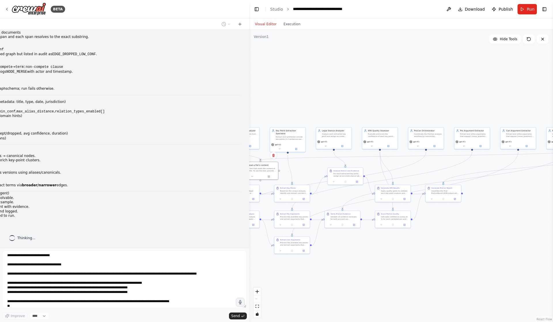
drag, startPoint x: 363, startPoint y: 298, endPoint x: 319, endPoint y: 283, distance: 45.7
click at [319, 283] on div ".deletable-edge-delete-btn { width: 20px; height: 20px; border: 0px solid #ffff…" at bounding box center [401, 176] width 304 height 293
click at [352, 289] on div ".deletable-edge-delete-btn { width: 20px; height: 20px; border: 0px solid #ffff…" at bounding box center [401, 176] width 304 height 293
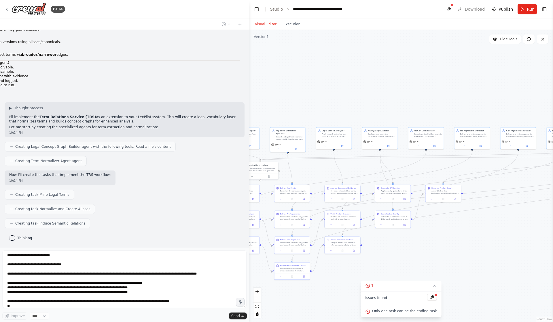
scroll to position [4378, 0]
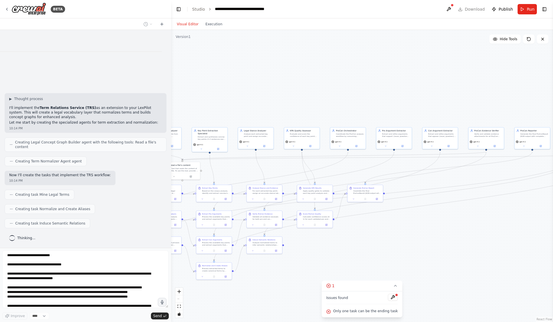
drag, startPoint x: 248, startPoint y: 79, endPoint x: 207, endPoint y: 164, distance: 95.0
click at [123, 97] on div "BETA LexPilot · KPA Agent Brief Mission (today) Produce Key Point Analysis over…" at bounding box center [276, 161] width 553 height 322
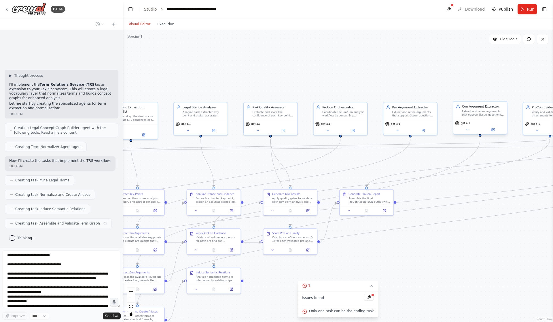
scroll to position [4794, 0]
click at [465, 132] on icon at bounding box center [466, 129] width 3 height 3
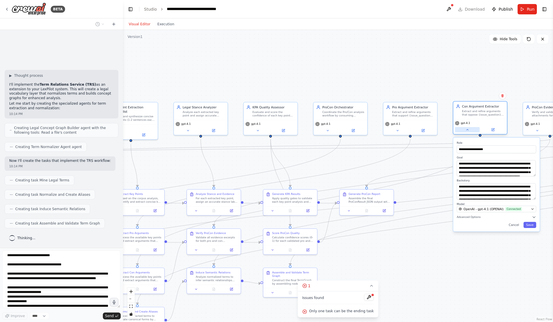
click at [465, 132] on icon at bounding box center [466, 129] width 3 height 3
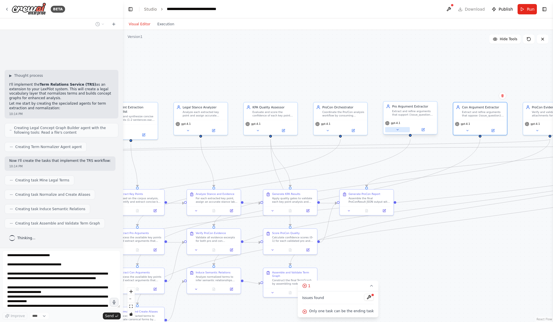
click at [401, 132] on button at bounding box center [397, 129] width 25 height 5
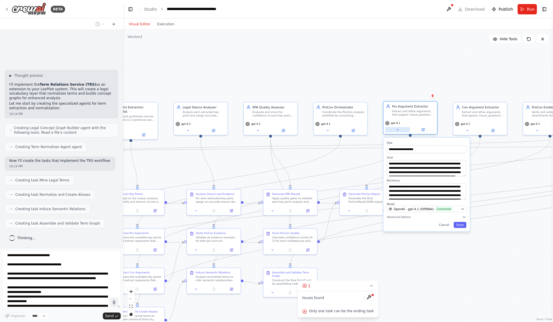
click at [401, 132] on button at bounding box center [397, 129] width 25 height 5
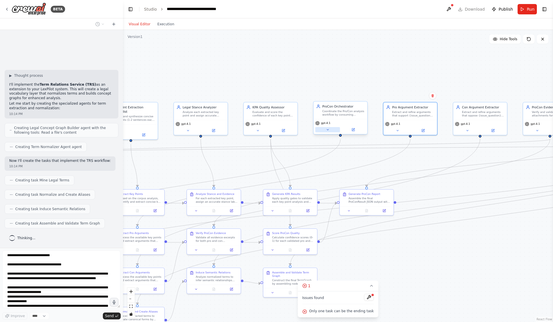
click at [329, 132] on icon at bounding box center [327, 129] width 3 height 3
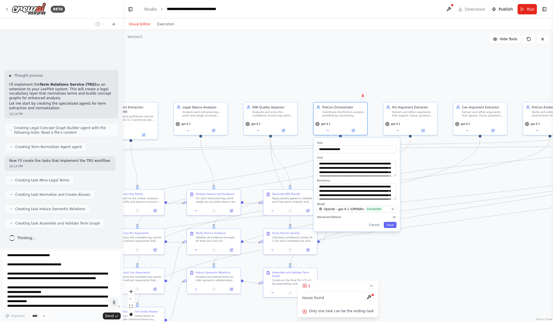
click at [392, 219] on icon "button" at bounding box center [394, 217] width 4 height 4
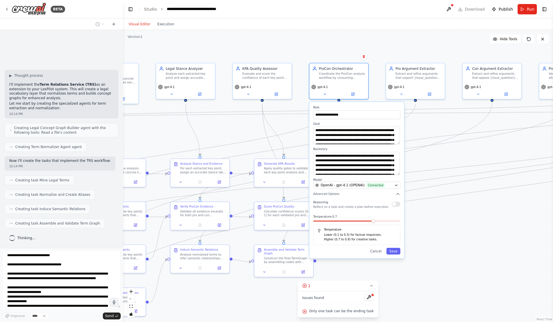
drag, startPoint x: 398, startPoint y: 175, endPoint x: 409, endPoint y: 180, distance: 11.8
click at [409, 180] on div ".deletable-edge-delete-btn { width: 20px; height: 20px; border: 0px solid #ffff…" at bounding box center [338, 176] width 430 height 293
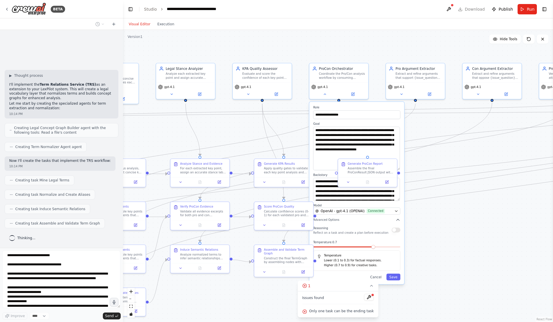
drag, startPoint x: 396, startPoint y: 148, endPoint x: 421, endPoint y: 174, distance: 35.4
click at [336, 174] on div ".deletable-edge-delete-btn { width: 20px; height: 20px; border: 0px solid #ffff…" at bounding box center [156, 160] width 357 height 243
click at [322, 146] on textarea "**********" at bounding box center [356, 148] width 87 height 43
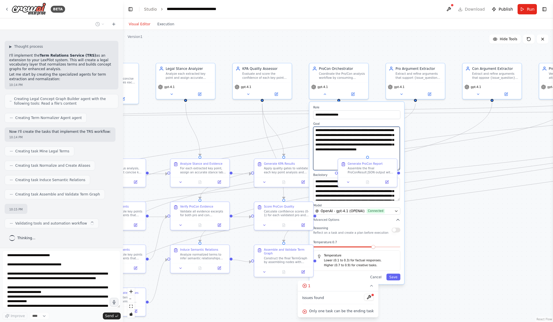
click at [322, 146] on textarea "**********" at bounding box center [356, 148] width 87 height 43
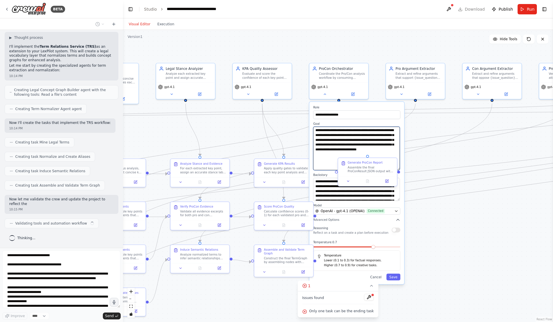
scroll to position [4835, 0]
click at [347, 183] on icon at bounding box center [348, 182] width 4 height 4
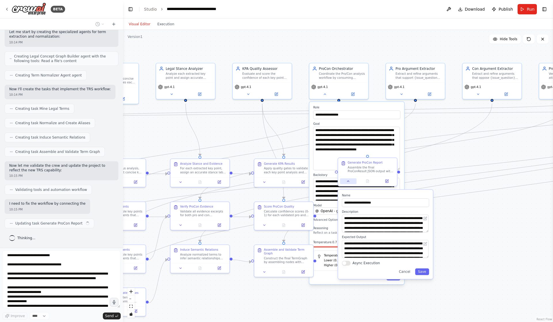
click at [347, 183] on icon at bounding box center [348, 182] width 4 height 4
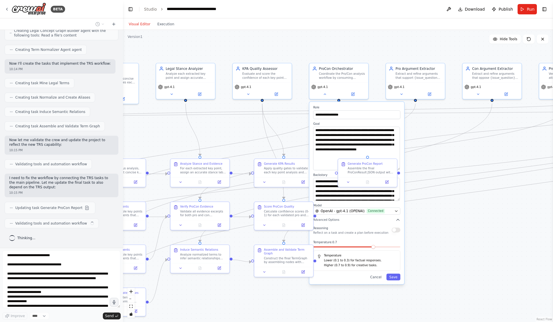
scroll to position [4898, 0]
click at [421, 160] on div ".deletable-edge-delete-btn { width: 20px; height: 20px; border: 0px solid #ffff…" at bounding box center [338, 176] width 430 height 293
click at [327, 96] on button at bounding box center [324, 93] width 27 height 6
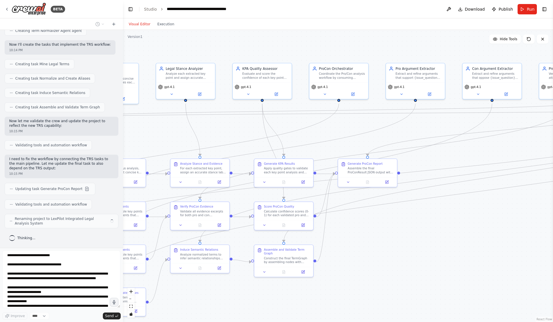
scroll to position [4918, 0]
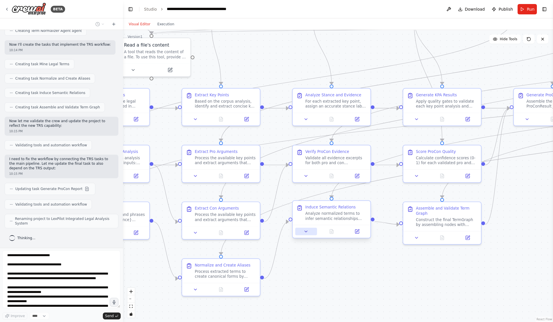
click at [307, 236] on button at bounding box center [306, 231] width 22 height 7
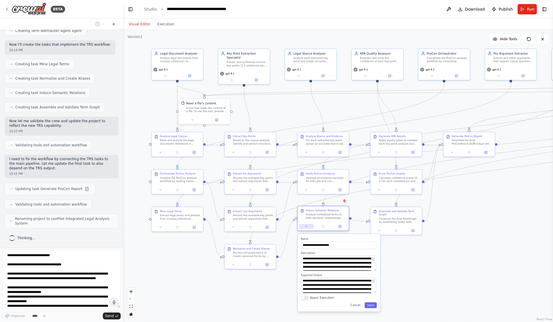
click at [310, 228] on button at bounding box center [306, 226] width 14 height 5
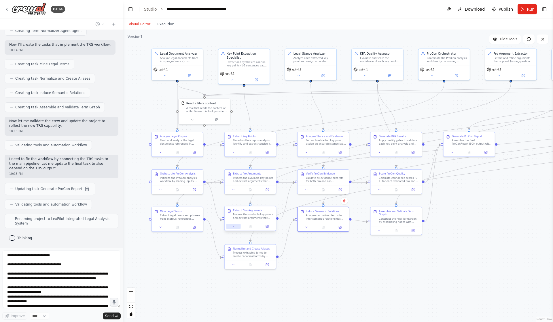
click at [234, 228] on button at bounding box center [233, 226] width 14 height 5
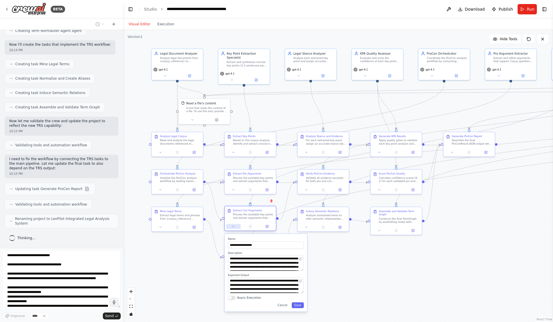
click at [235, 229] on icon at bounding box center [233, 226] width 3 height 3
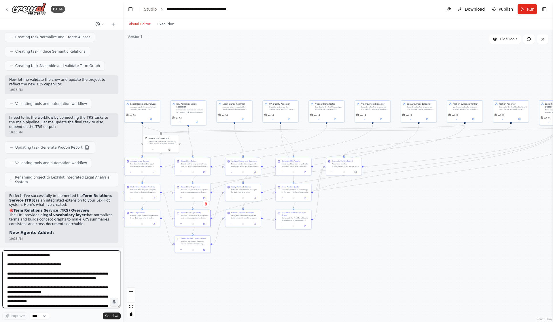
drag, startPoint x: 367, startPoint y: 91, endPoint x: 297, endPoint y: 79, distance: 70.2
click at [297, 79] on div ".deletable-edge-delete-btn { width: 20px; height: 20px; border: 0px solid #ffff…" at bounding box center [338, 176] width 430 height 293
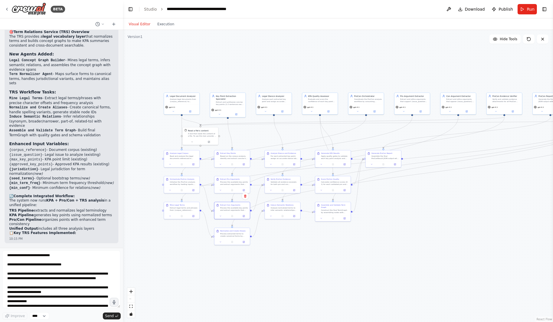
drag, startPoint x: 479, startPoint y: 238, endPoint x: 519, endPoint y: 230, distance: 40.2
click at [519, 230] on div ".deletable-edge-delete-btn { width: 20px; height: 20px; border: 0px solid #ffff…" at bounding box center [338, 176] width 430 height 293
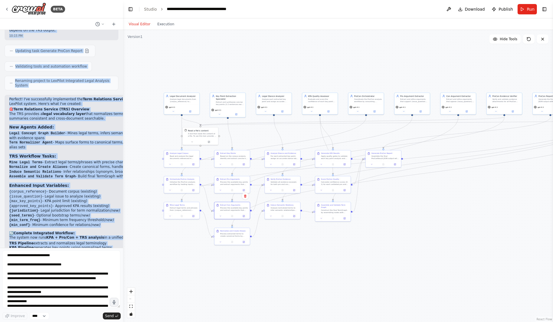
scroll to position [4768, 0]
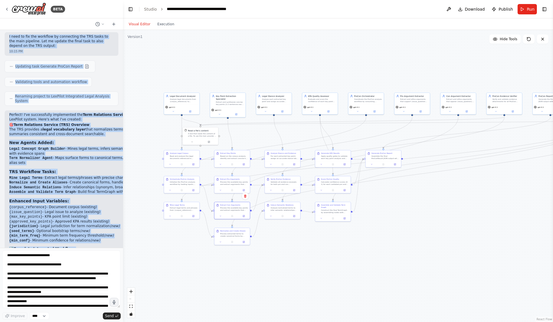
drag, startPoint x: 30, startPoint y: 240, endPoint x: 5, endPoint y: 92, distance: 149.5
click at [5, 92] on div "LexPilot · KPA Agent Brief Mission (today) Produce Key Point Analysis over a gi…" at bounding box center [61, 139] width 123 height 218
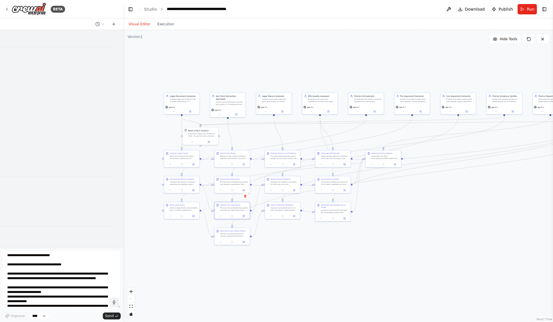
scroll to position [4163, 0]
copy div "▶ Thought process I'll implement the Term Relations Service (TRS) as an extensi…"
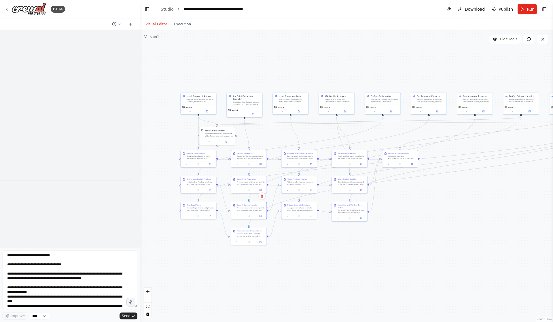
scroll to position [3982, 0]
click at [346, 192] on div "BETA LexPilot · KPA Agent Brief Mission (today) Produce Key Point Analysis over…" at bounding box center [276, 161] width 553 height 322
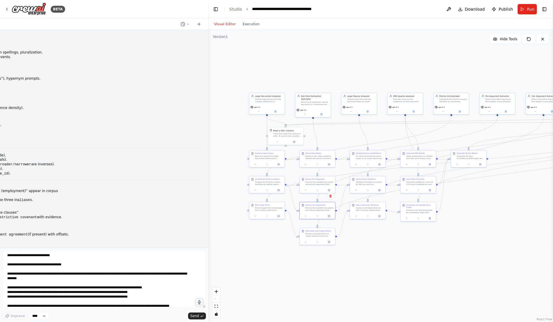
scroll to position [3565, 0]
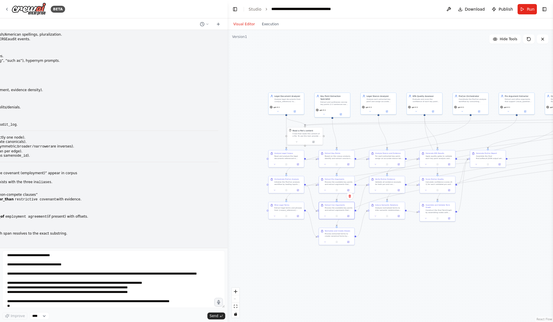
click at [227, 76] on div ".deletable-edge-delete-btn { width: 20px; height: 20px; border: 0px solid #ffff…" at bounding box center [389, 176] width 325 height 293
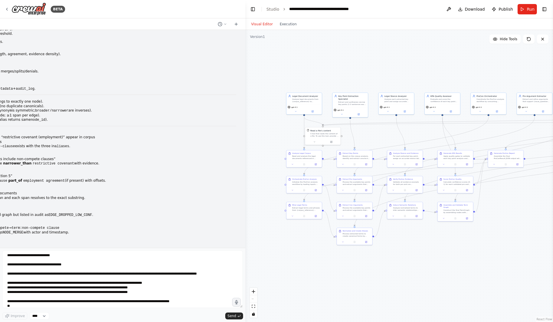
scroll to position [3513, 0]
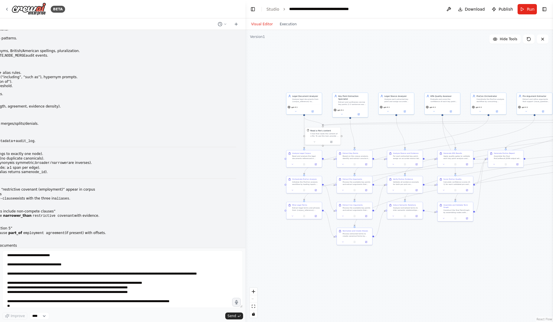
click at [246, 144] on div ".deletable-edge-delete-btn { width: 20px; height: 20px; border: 0px solid #ffff…" at bounding box center [399, 176] width 308 height 293
click at [237, 118] on div "BETA LexPilot · KPA Agent Brief Mission (today) Produce Key Point Analysis over…" at bounding box center [276, 161] width 553 height 322
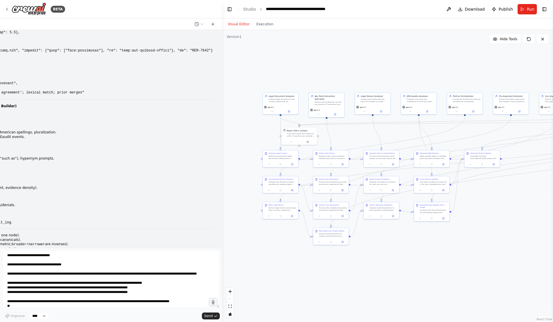
scroll to position [3570, 0]
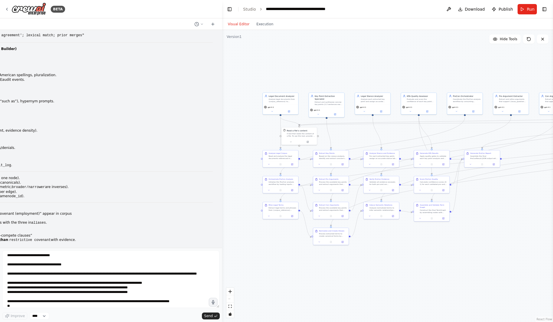
click at [222, 57] on div ".deletable-edge-delete-btn { width: 20px; height: 20px; border: 0px solid #ffff…" at bounding box center [387, 176] width 331 height 293
click at [229, 64] on div ".deletable-edge-delete-btn { width: 20px; height: 20px; border: 0px solid #ffff…" at bounding box center [387, 176] width 331 height 293
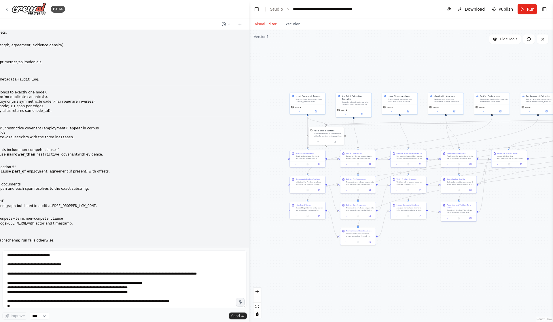
scroll to position [3508, 0]
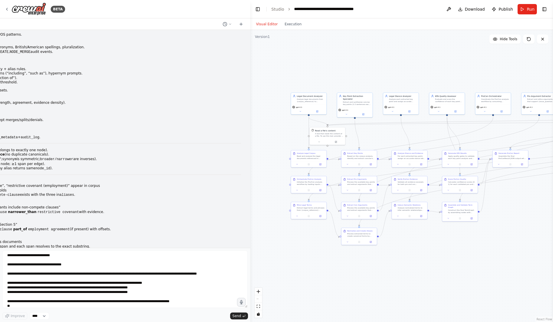
click at [228, 14] on pre "{ "surface_form": "restrictive covenant", "canonical_node_id": "term:restrictiv…" at bounding box center [90, 0] width 301 height 27
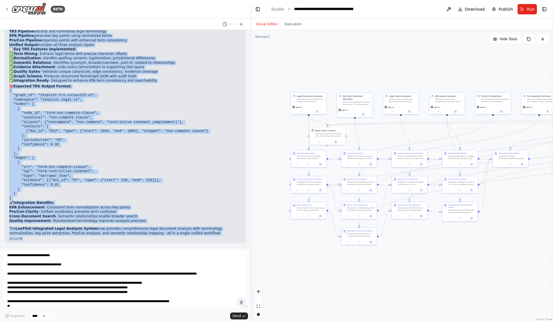
scroll to position [4665, 0]
drag, startPoint x: 10, startPoint y: 75, endPoint x: 95, endPoint y: 299, distance: 239.7
click at [95, 299] on div "BETA LexPilot · KPA Agent Brief Mission (today) Produce Key Point Analysis over…" at bounding box center [125, 161] width 250 height 322
copy div "▼ Thought process The user wants me to implement the Term Relations Service (TR…"
drag, startPoint x: 403, startPoint y: 139, endPoint x: 218, endPoint y: 227, distance: 205.4
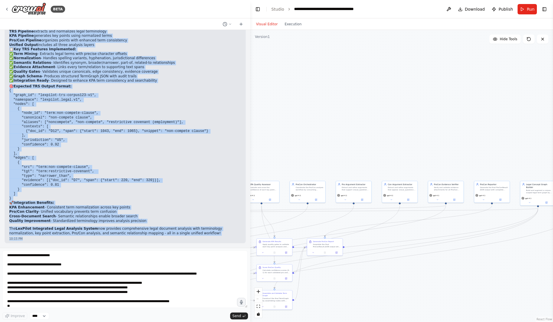
click at [218, 227] on div "BETA LexPilot · KPA Agent Brief Mission (today) Produce Key Point Analysis over…" at bounding box center [276, 161] width 553 height 322
drag, startPoint x: 500, startPoint y: 217, endPoint x: 546, endPoint y: 166, distance: 68.3
click at [546, 166] on div ".deletable-edge-delete-btn { width: 20px; height: 20px; border: 0px solid #ffff…" at bounding box center [401, 176] width 303 height 293
click at [283, 11] on link "Studio" at bounding box center [277, 9] width 13 height 5
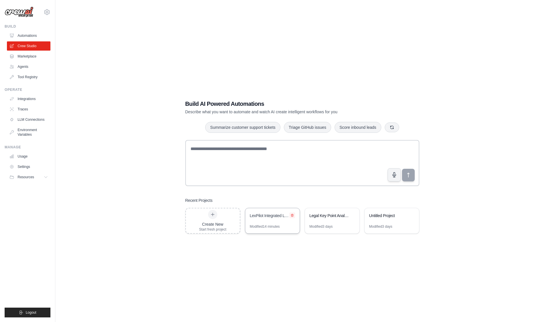
click at [293, 217] on icon at bounding box center [292, 216] width 2 height 3
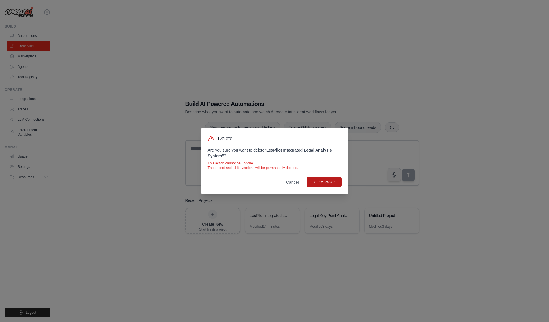
click at [341, 181] on button "Delete Project" at bounding box center [324, 182] width 35 height 10
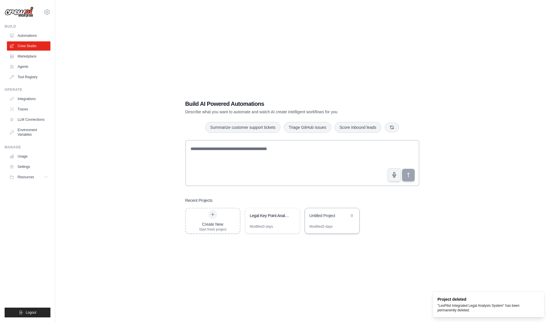
click at [340, 230] on div "Modified 3 days" at bounding box center [332, 229] width 54 height 9
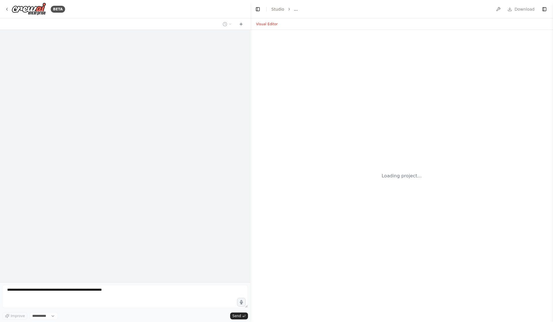
select select "****"
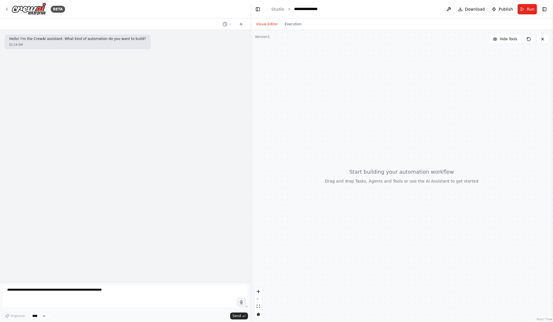
click at [427, 62] on div at bounding box center [401, 176] width 303 height 293
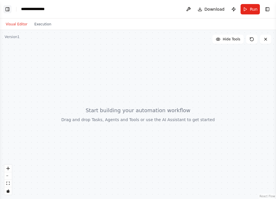
click at [9, 9] on button "Toggle Left Sidebar" at bounding box center [7, 9] width 8 height 8
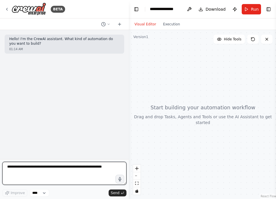
click at [84, 176] on textarea at bounding box center [64, 173] width 124 height 23
paste textarea "**********"
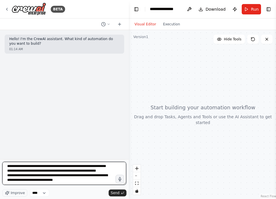
scroll to position [181, 0]
paste textarea "**********"
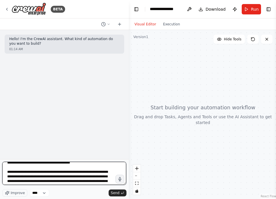
scroll to position [0, 0]
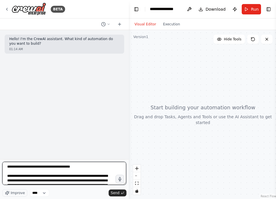
click at [92, 174] on textarea at bounding box center [64, 173] width 124 height 23
paste textarea "**********"
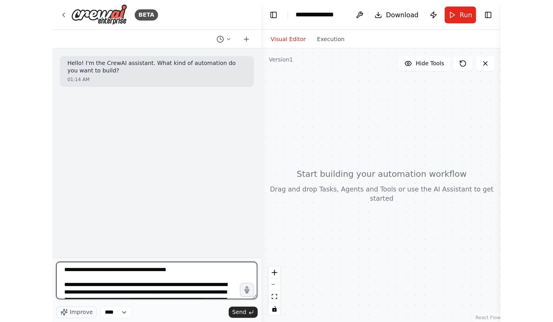
scroll to position [783, 0]
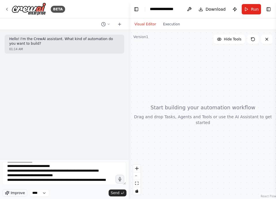
click at [23, 191] on span "Improve" at bounding box center [18, 192] width 14 height 5
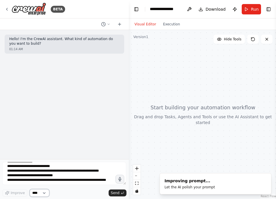
click at [47, 193] on select "****" at bounding box center [40, 192] width 20 height 7
click at [82, 191] on div "Improve **** Send" at bounding box center [64, 192] width 124 height 7
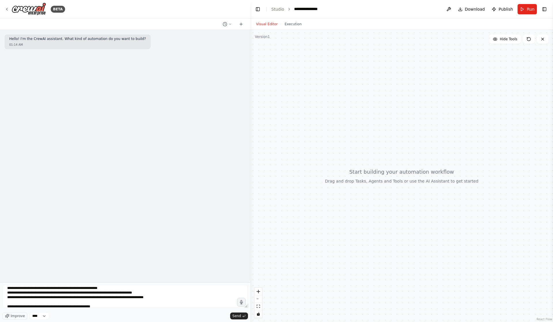
scroll to position [76, 0]
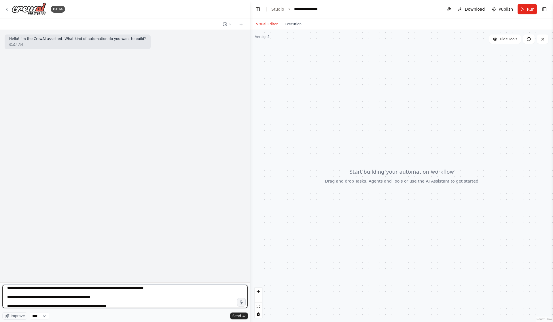
click at [140, 299] on textarea at bounding box center [124, 296] width 245 height 23
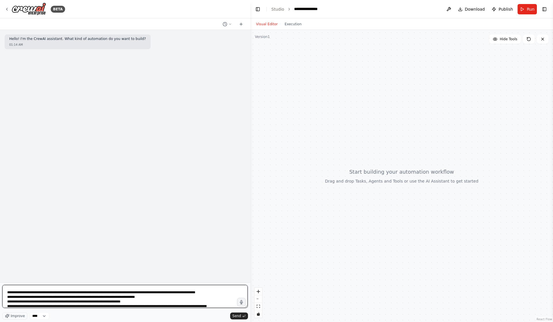
paste textarea "**********"
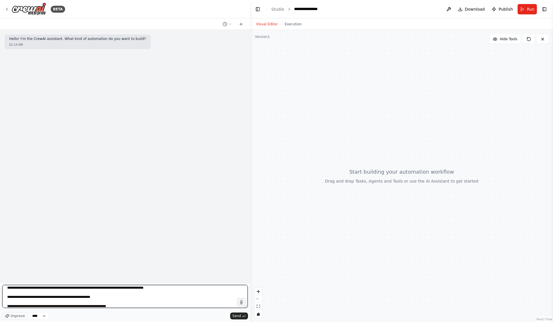
scroll to position [533, 0]
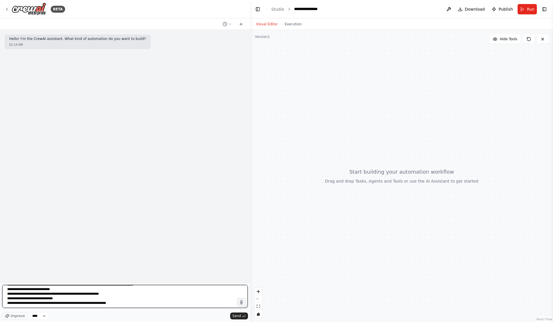
drag, startPoint x: 141, startPoint y: 304, endPoint x: 1, endPoint y: 300, distance: 140.6
click at [1, 300] on div "BETA Hello! I'm the CrewAI assistant. What kind of automation do you want to bu…" at bounding box center [125, 161] width 250 height 322
click at [26, 292] on textarea at bounding box center [124, 296] width 245 height 23
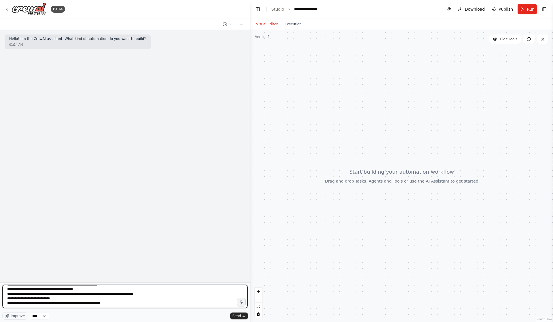
click at [26, 292] on textarea at bounding box center [124, 296] width 245 height 23
click at [23, 293] on textarea at bounding box center [124, 296] width 245 height 23
drag, startPoint x: 27, startPoint y: 292, endPoint x: 15, endPoint y: 294, distance: 12.3
click at [15, 294] on textarea at bounding box center [124, 296] width 245 height 23
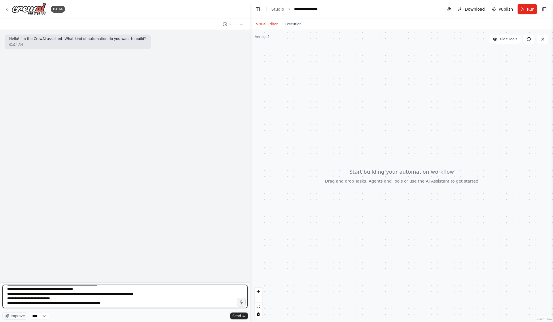
click at [18, 293] on textarea at bounding box center [124, 296] width 245 height 23
click at [15, 294] on textarea at bounding box center [124, 296] width 245 height 23
click at [16, 293] on textarea at bounding box center [124, 296] width 245 height 23
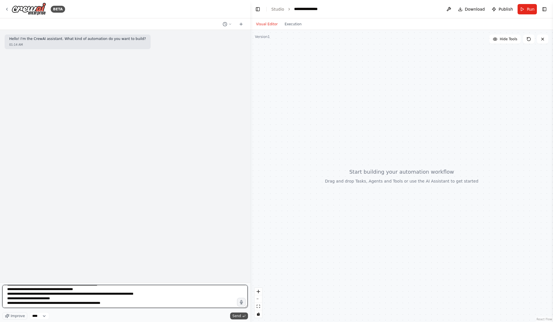
type textarea "**********"
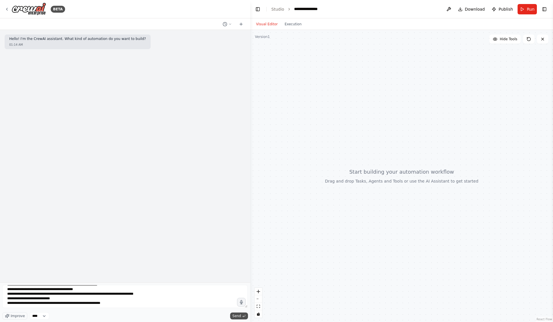
click at [241, 316] on button "Send" at bounding box center [239, 316] width 18 height 7
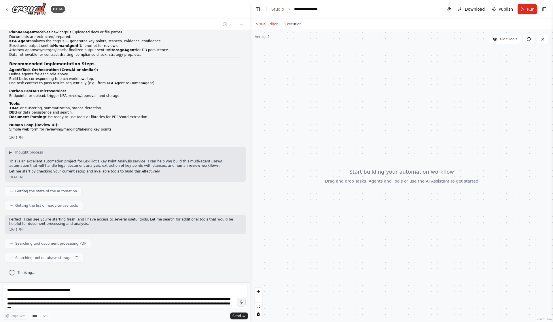
scroll to position [390, 0]
click at [103, 268] on div "Thinking..." at bounding box center [125, 273] width 241 height 10
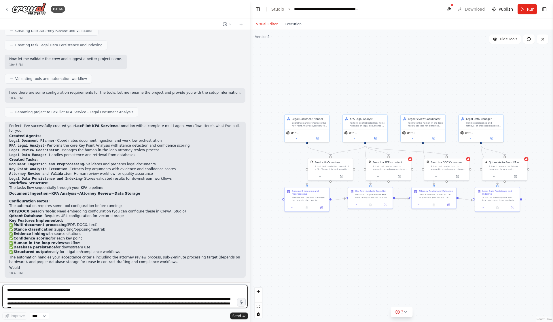
scroll to position [789, 0]
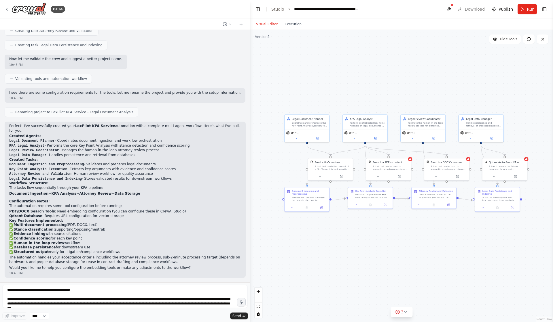
drag, startPoint x: 174, startPoint y: 127, endPoint x: 92, endPoint y: 134, distance: 82.9
click at [92, 144] on li "KPA Legal Analyst - Performs the core Key Point Analysis with stance detection …" at bounding box center [125, 146] width 232 height 5
drag, startPoint x: 1, startPoint y: 112, endPoint x: 134, endPoint y: 185, distance: 151.8
click at [134, 186] on div "BETA Hello! I'm the CrewAI assistant. What kind of automation do you want to bu…" at bounding box center [125, 161] width 250 height 322
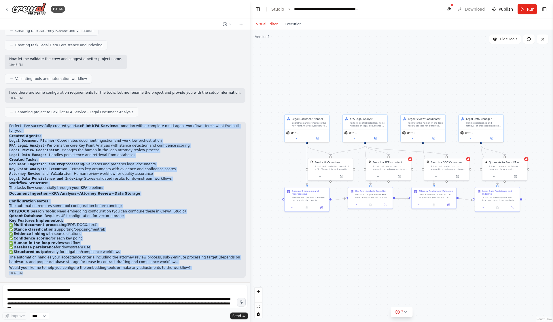
drag, startPoint x: 9, startPoint y: 116, endPoint x: 181, endPoint y: 269, distance: 230.3
click at [181, 269] on div "Perfect! I've successfully created your LexPilot KPA Service automation with a …" at bounding box center [125, 200] width 241 height 156
copy div "Loremip! D'si ametconsecte adipisc elit SedDoeiu TEM Incidid utlaboreet dolo m …"
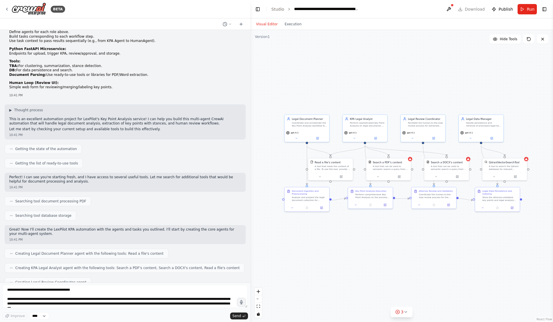
scroll to position [396, 0]
click at [48, 132] on div "▶ Thought process This is an excellent automation project for LexPilot's Key Po…" at bounding box center [125, 121] width 232 height 24
click at [37, 113] on span "Thought process" at bounding box center [28, 111] width 29 height 5
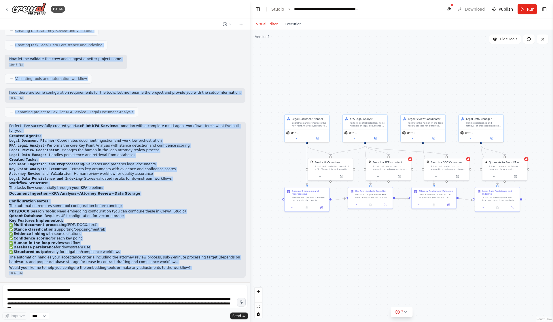
scroll to position [872, 0]
drag, startPoint x: 10, startPoint y: 131, endPoint x: 177, endPoint y: 278, distance: 223.2
click at [177, 278] on div "Hello! I'm the CrewAI assistant. What kind of automation do you want to build? …" at bounding box center [125, 156] width 250 height 253
copy div "▼ Loremip dolorsi Ame cons ad elitseddoe t incidid UT labor etdolor magnaa enim…"
